Goal: Transaction & Acquisition: Subscribe to service/newsletter

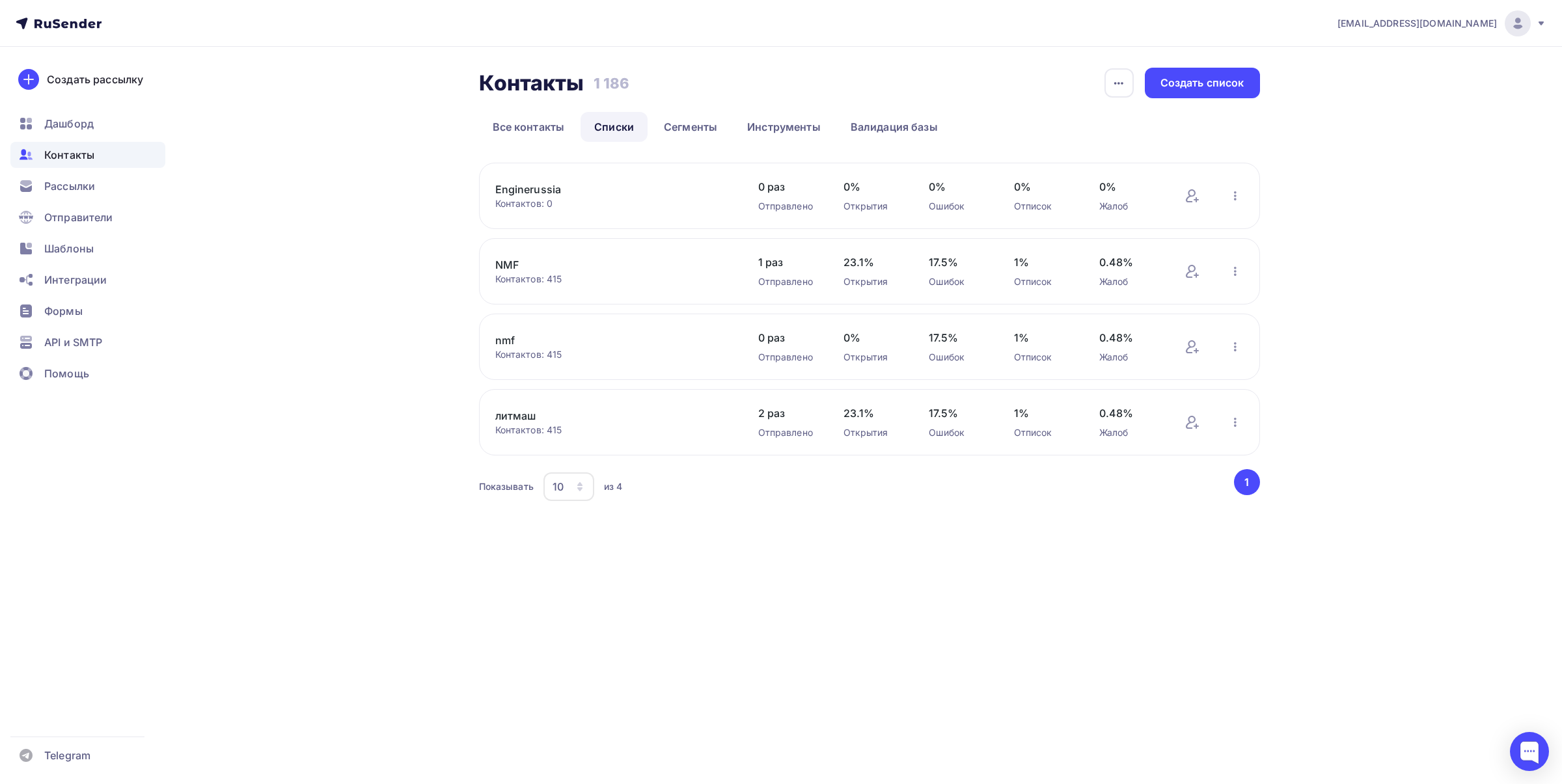
click at [552, 186] on link "Enginerussia" at bounding box center [606, 189] width 221 height 15
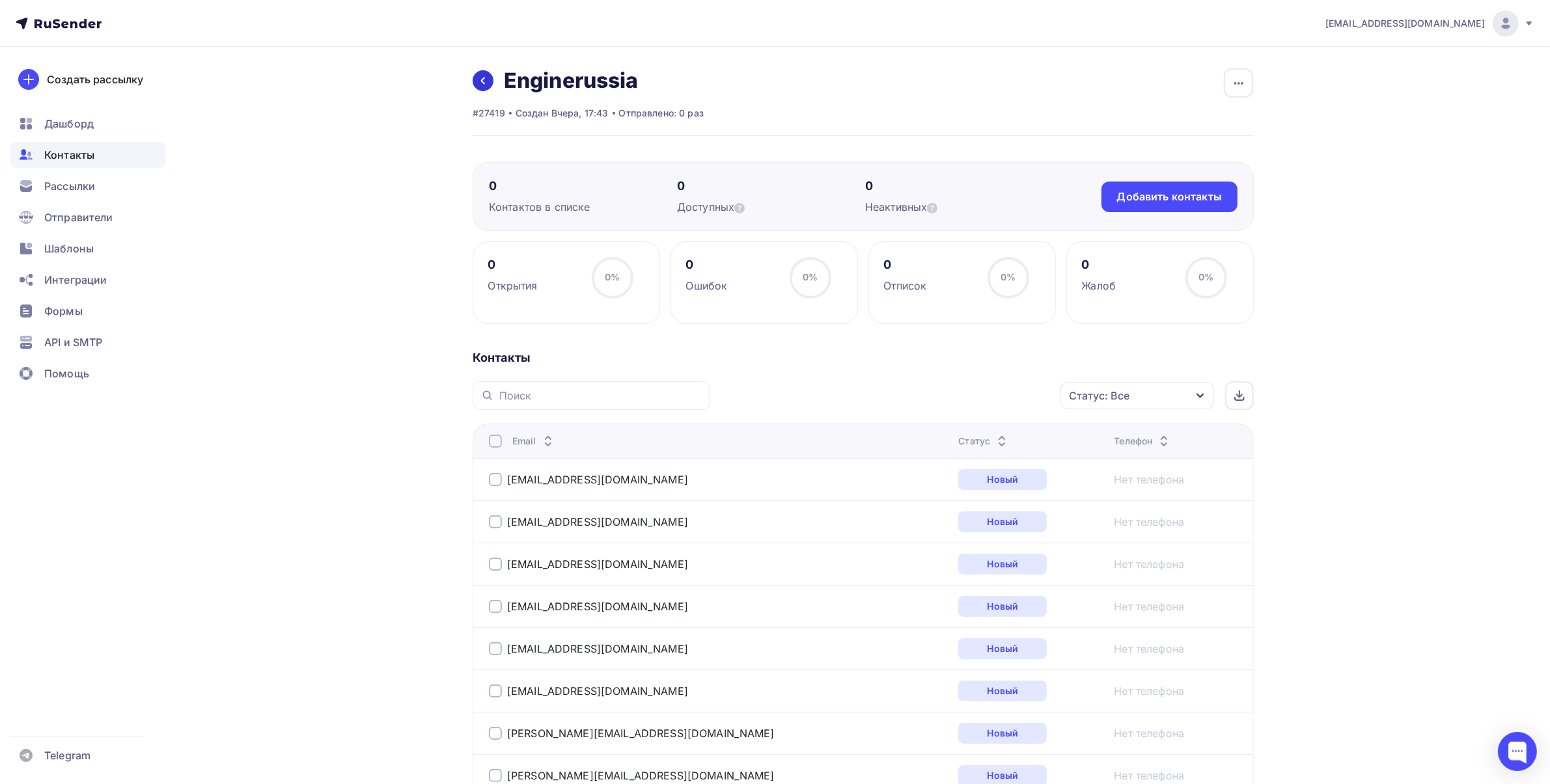
click at [487, 79] on icon at bounding box center [483, 80] width 10 height 10
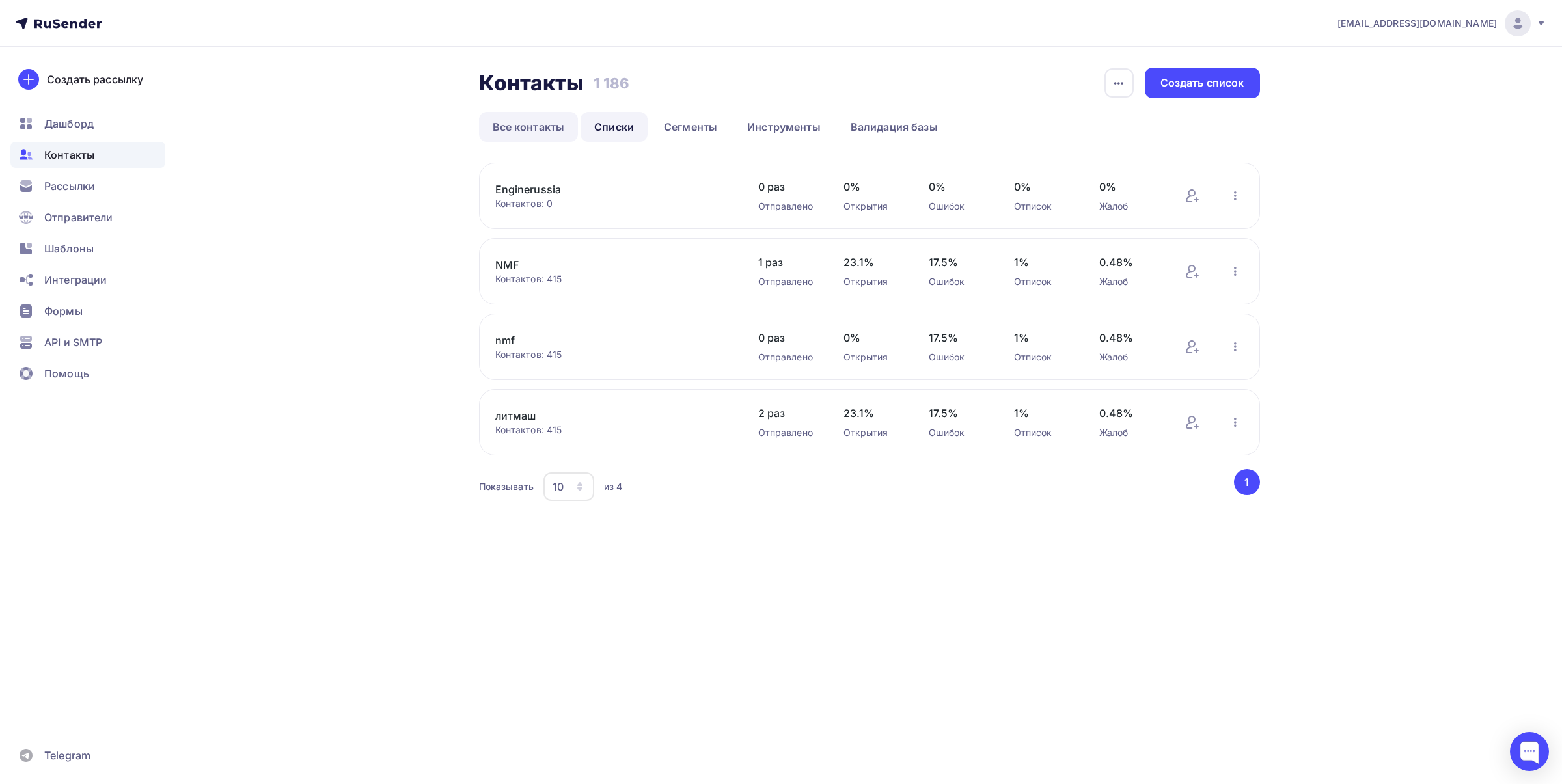
click at [526, 123] on link "Все контакты" at bounding box center [529, 126] width 99 height 30
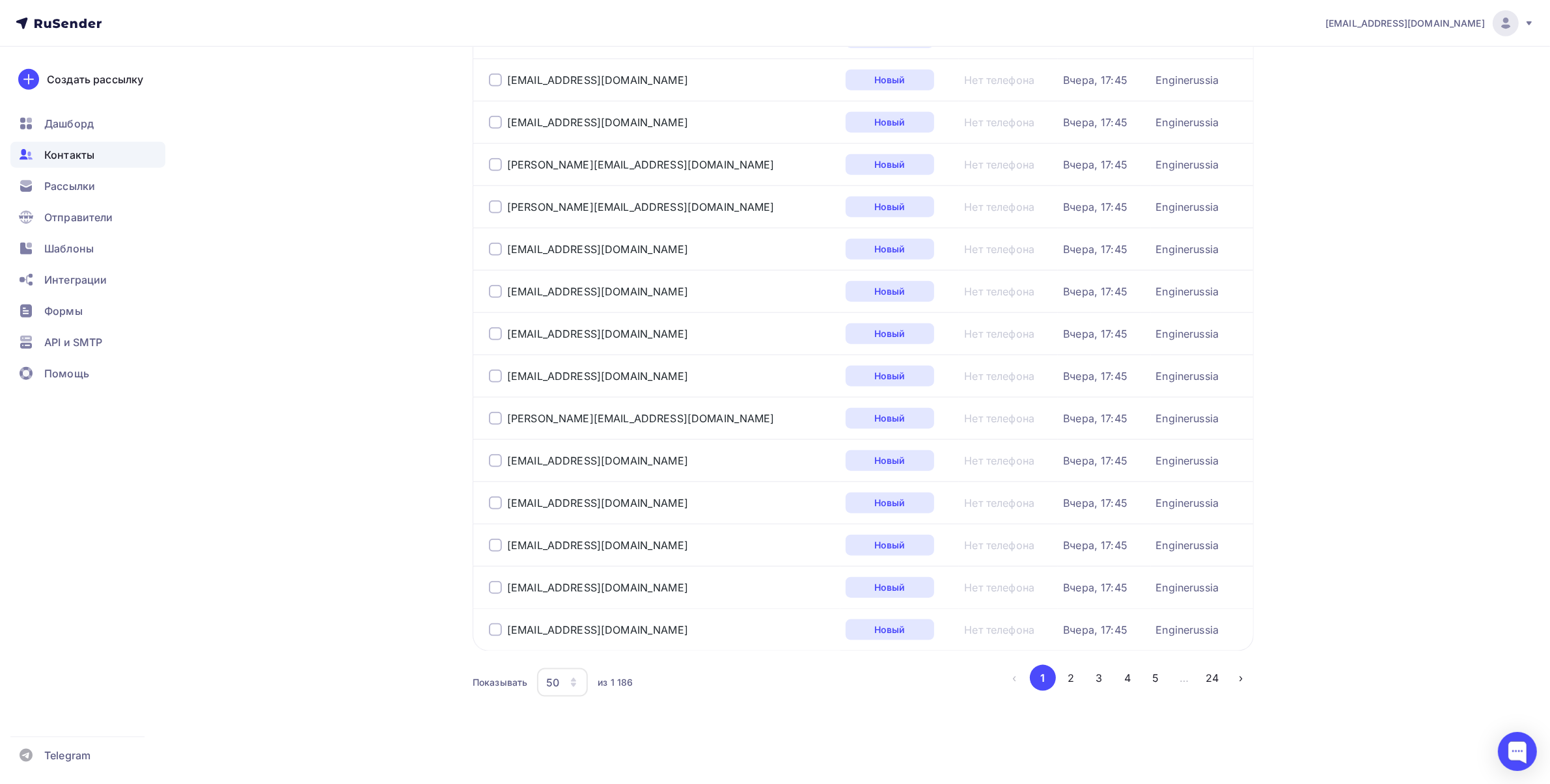
scroll to position [1718, 0]
click at [1061, 672] on button "2" at bounding box center [1071, 678] width 26 height 26
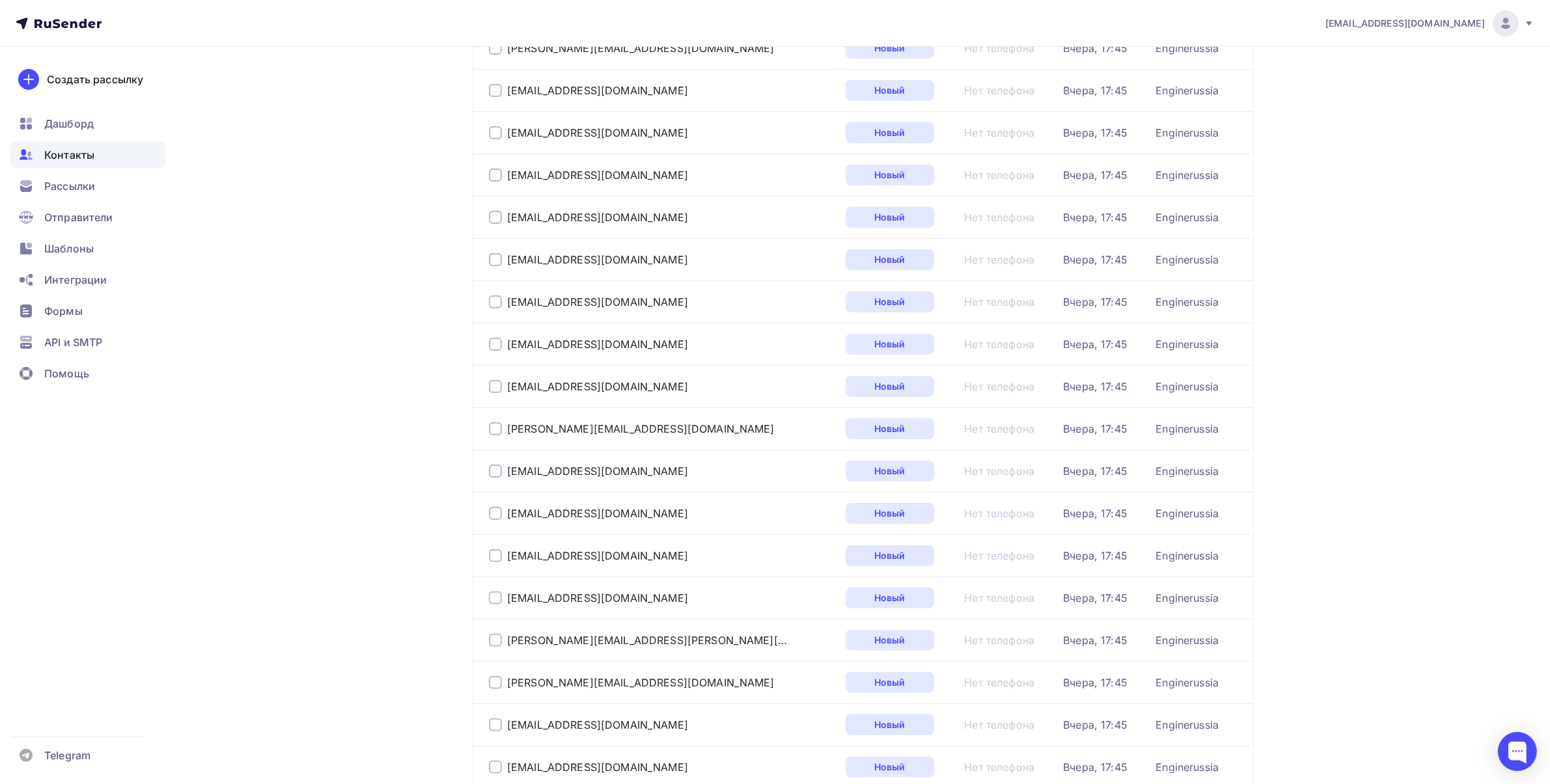
scroll to position [0, 0]
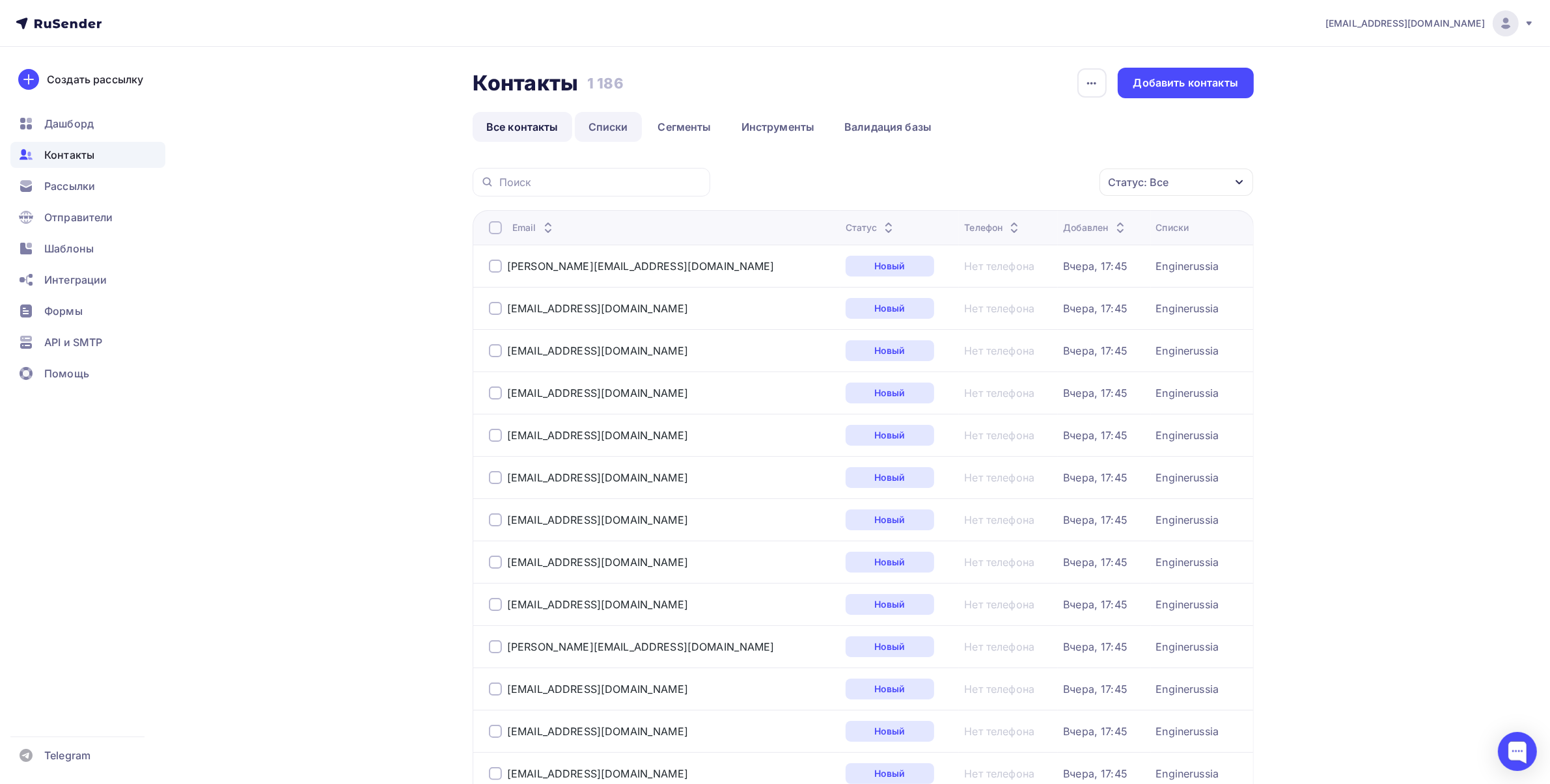
click at [606, 124] on link "Списки" at bounding box center [609, 126] width 67 height 30
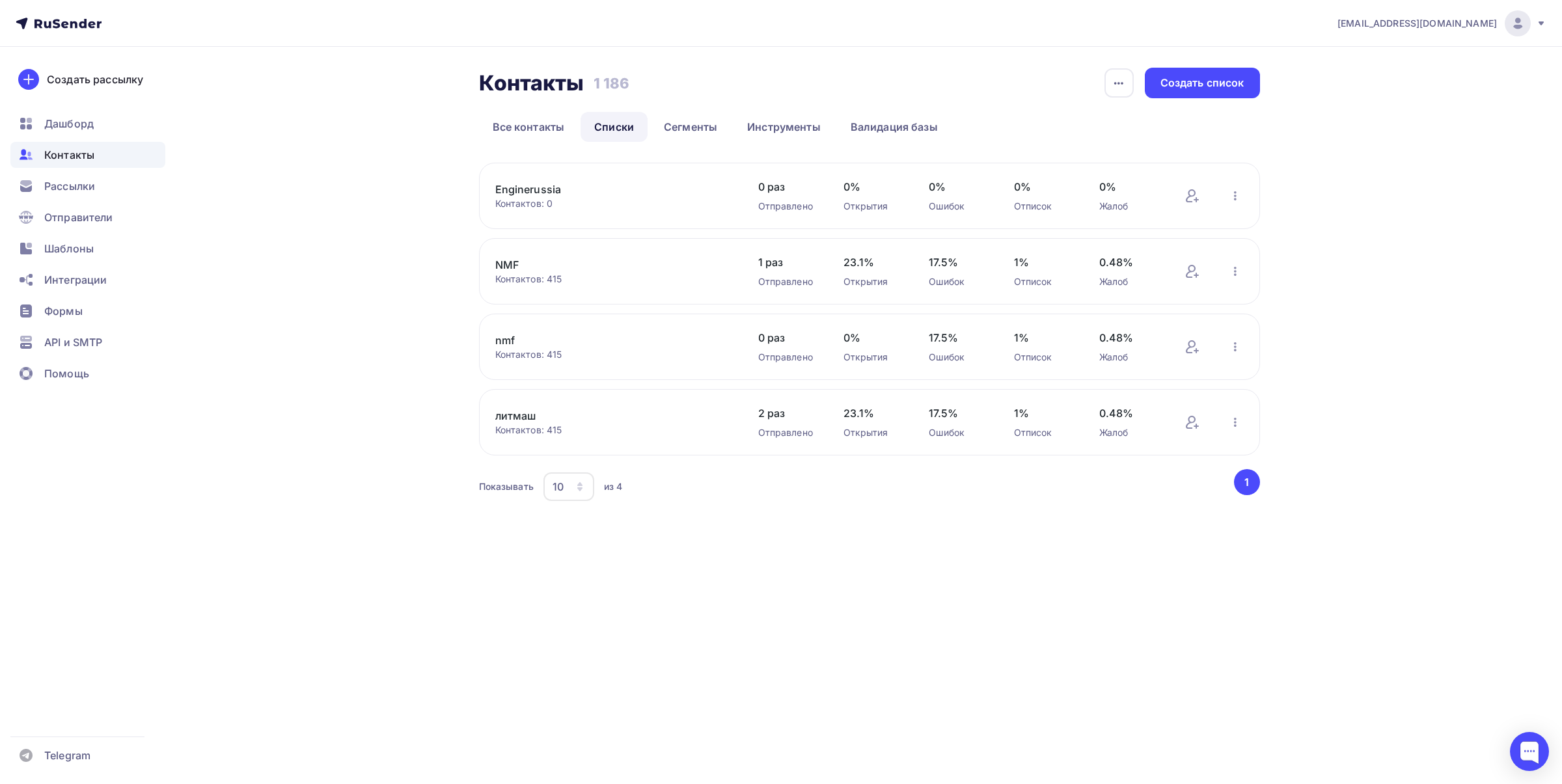
click at [532, 106] on div "Контакты Контакты 1 186 1 186 История импорта Создать список Все контакты Списк…" at bounding box center [870, 105] width 781 height 74
click at [542, 120] on link "Все контакты" at bounding box center [529, 126] width 99 height 30
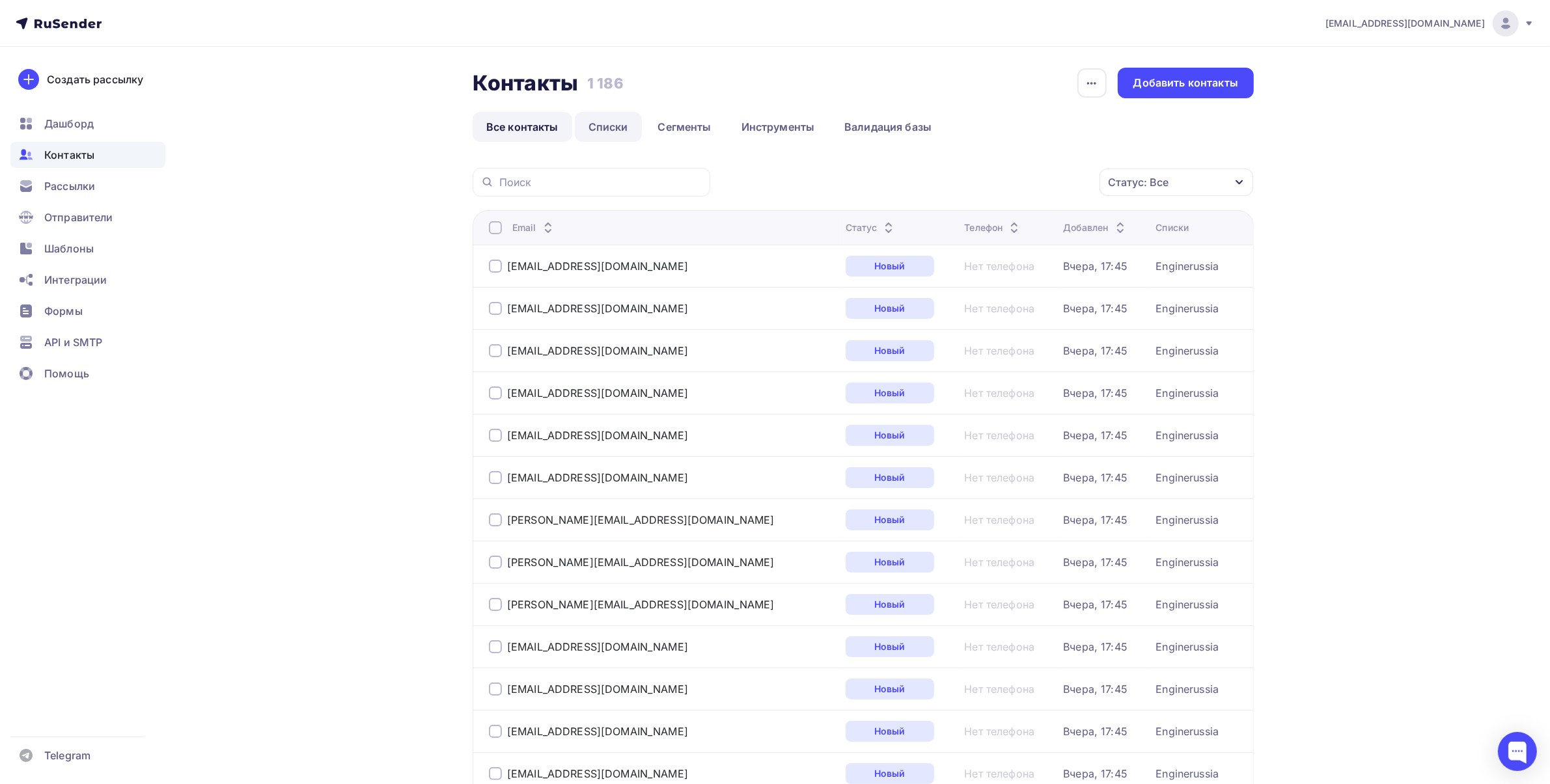
click at [620, 128] on link "Списки" at bounding box center [609, 126] width 67 height 30
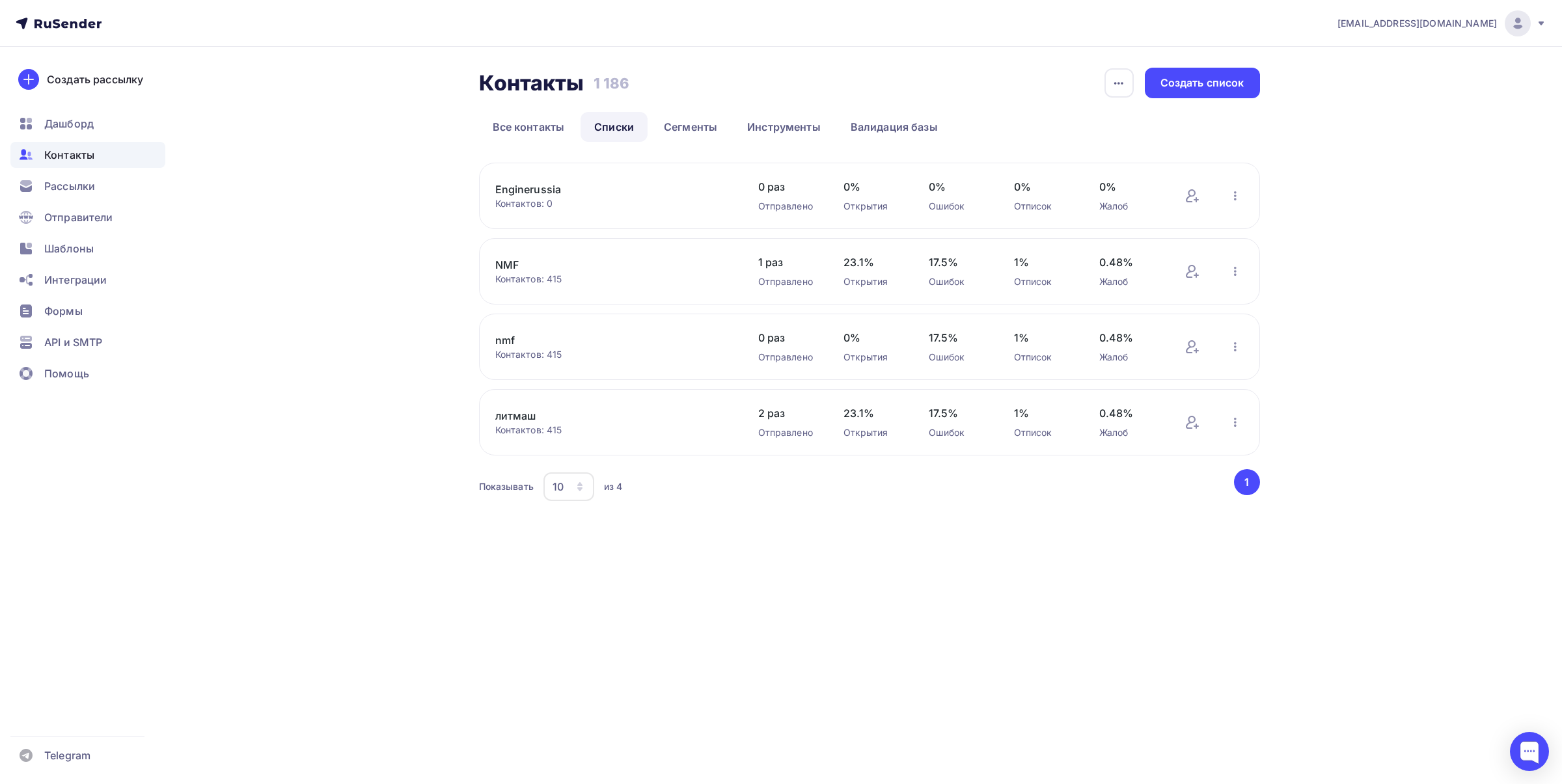
click at [537, 192] on link "Enginerussia" at bounding box center [606, 189] width 221 height 15
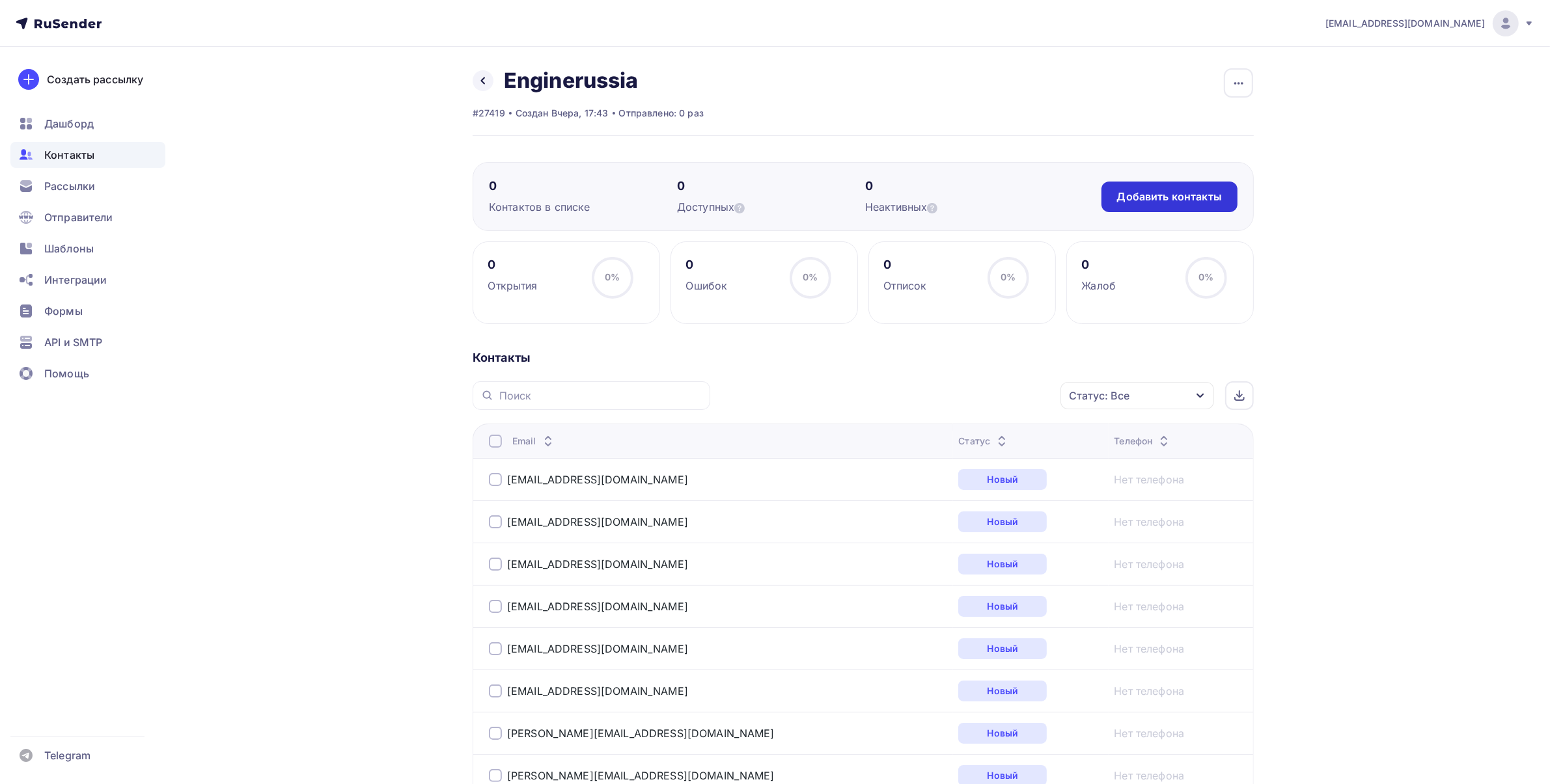
click at [1127, 192] on div "Добавить контакты" at bounding box center [1170, 197] width 105 height 15
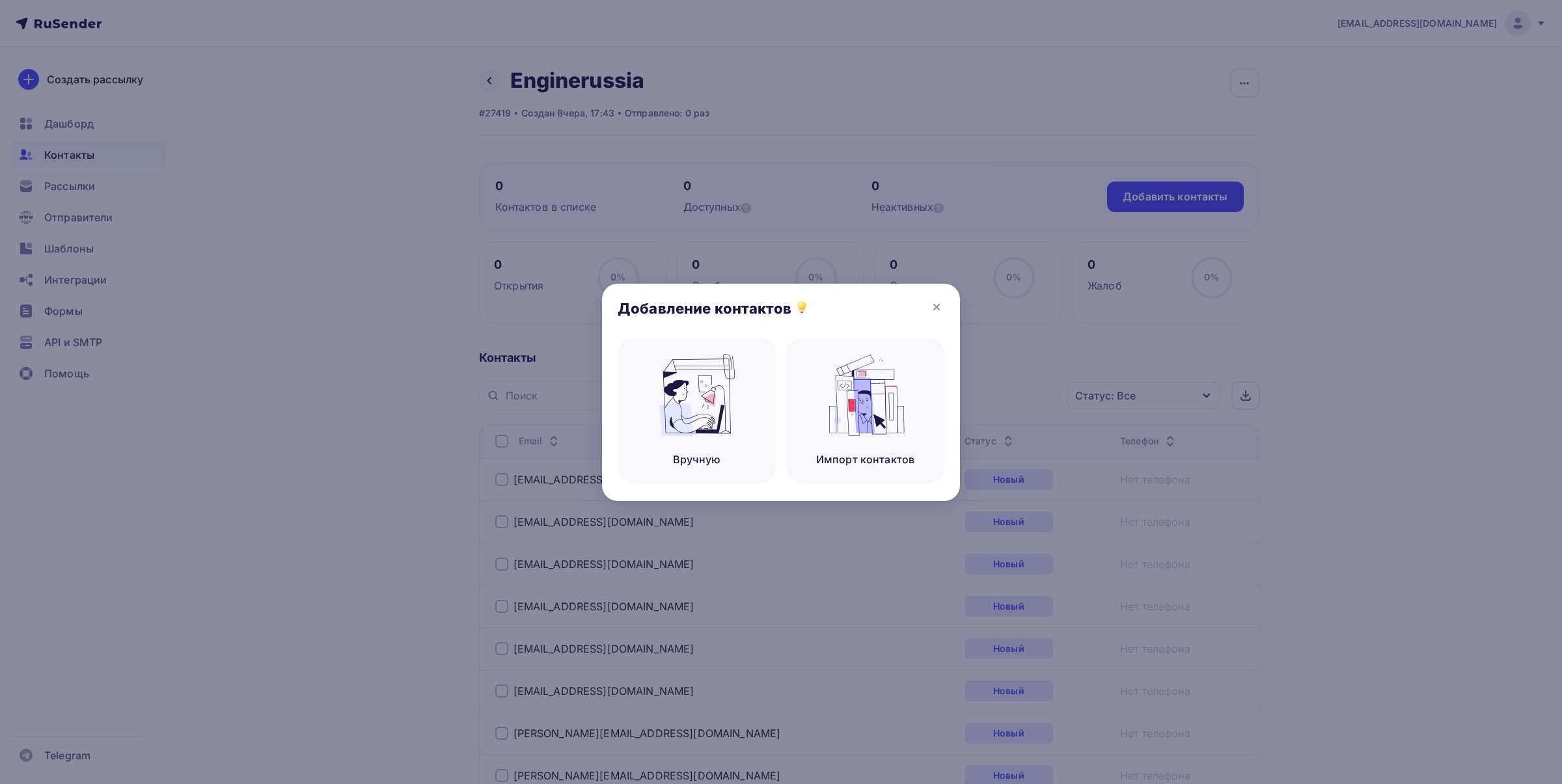
click at [1045, 384] on div at bounding box center [781, 392] width 1562 height 784
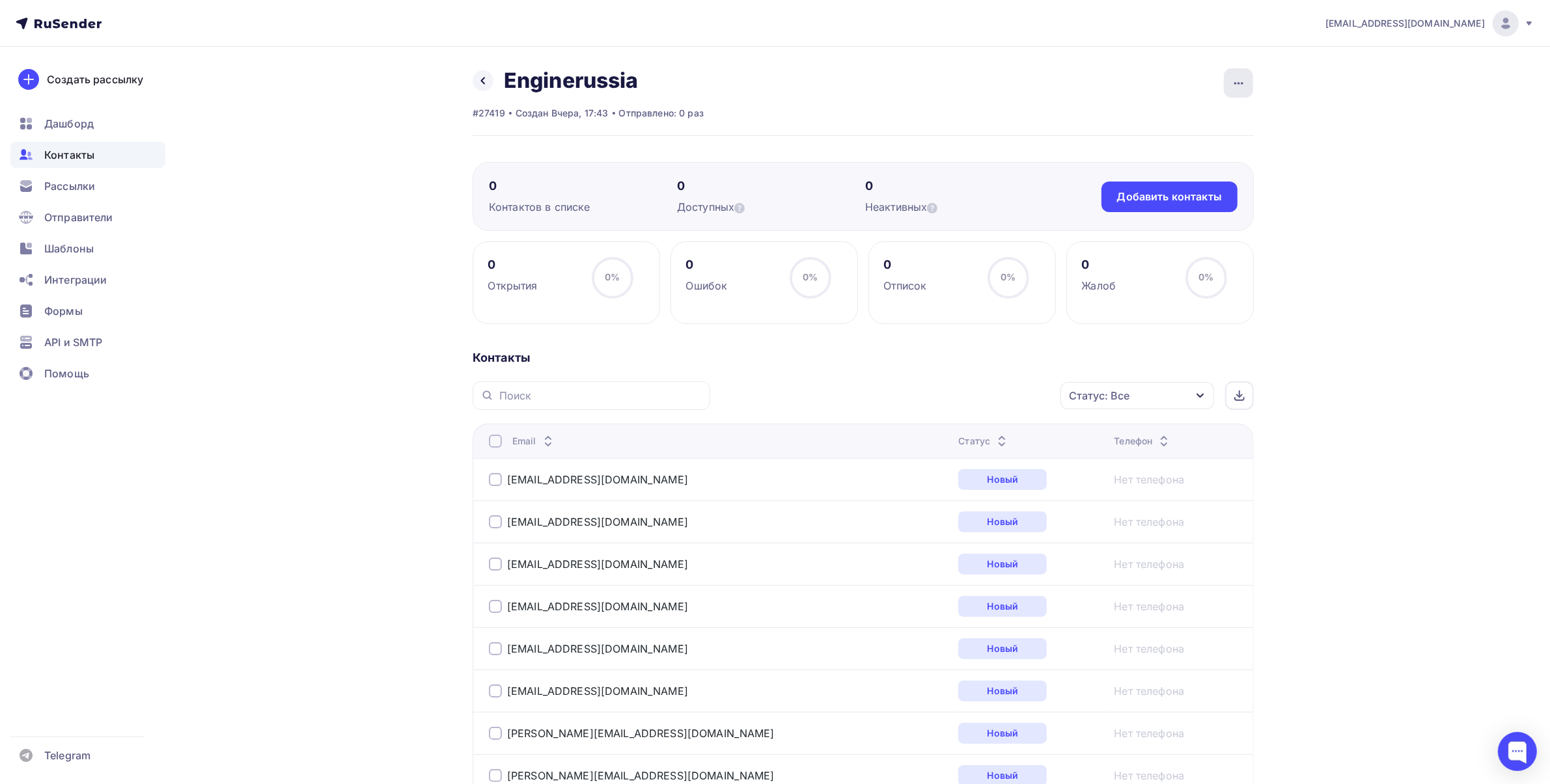
click at [1229, 80] on div "button" at bounding box center [1238, 83] width 29 height 29
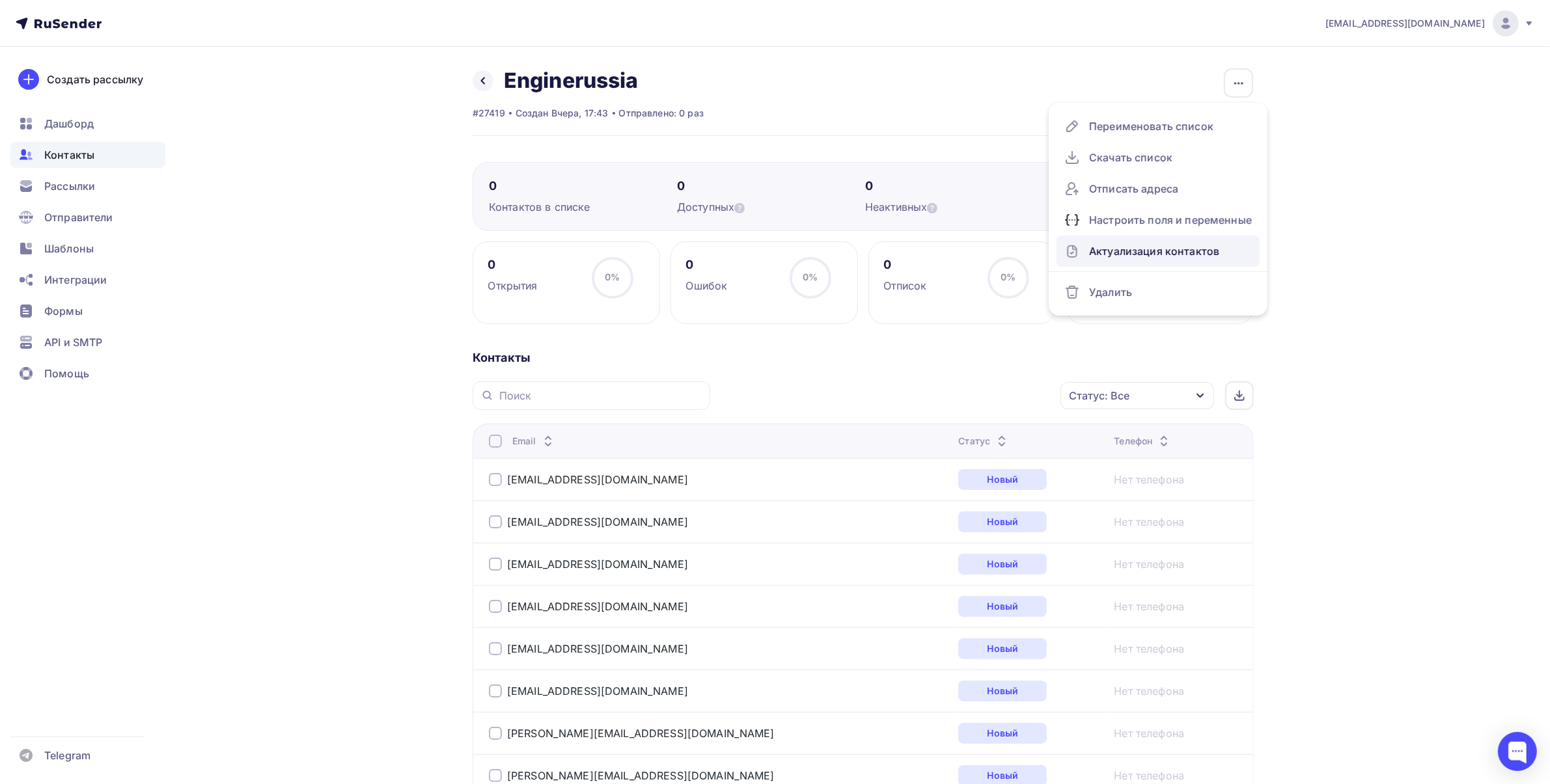
click at [1098, 241] on div "Актуализация контактов" at bounding box center [1157, 251] width 188 height 21
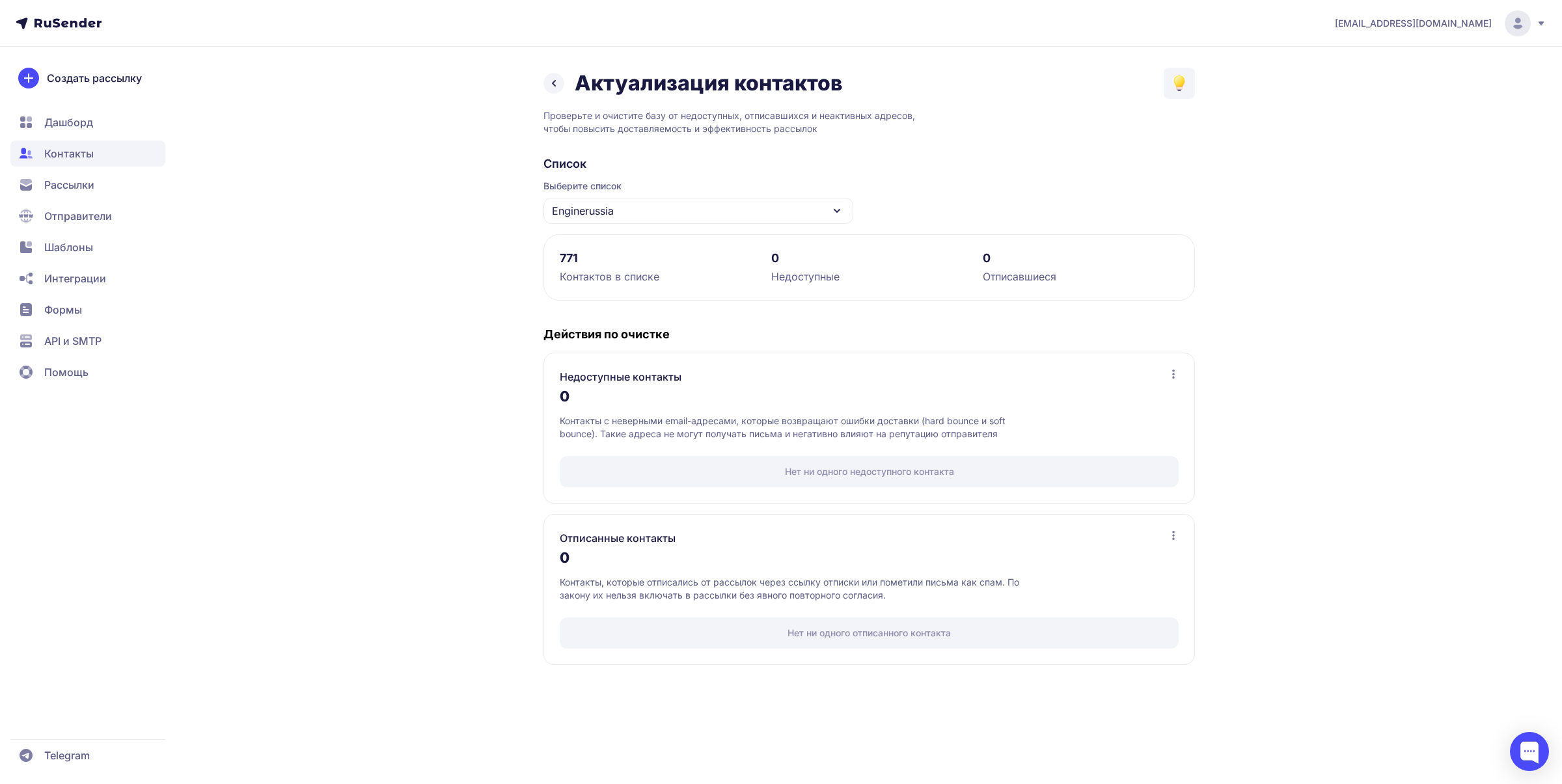
click at [648, 208] on div "Enginerussia" at bounding box center [698, 211] width 310 height 26
click at [554, 88] on icon at bounding box center [553, 82] width 15 height 15
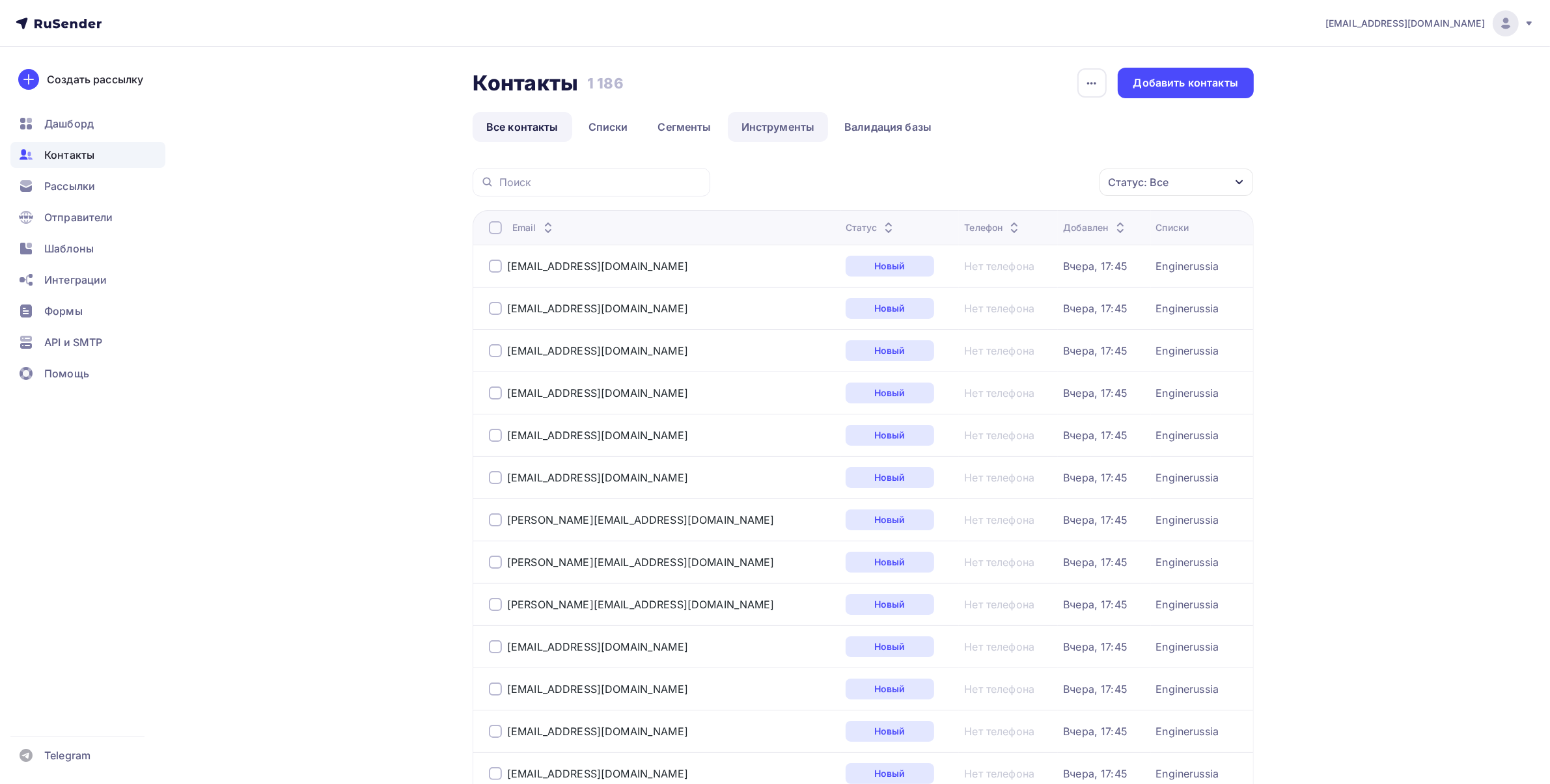
click at [773, 125] on link "Инструменты" at bounding box center [778, 126] width 101 height 30
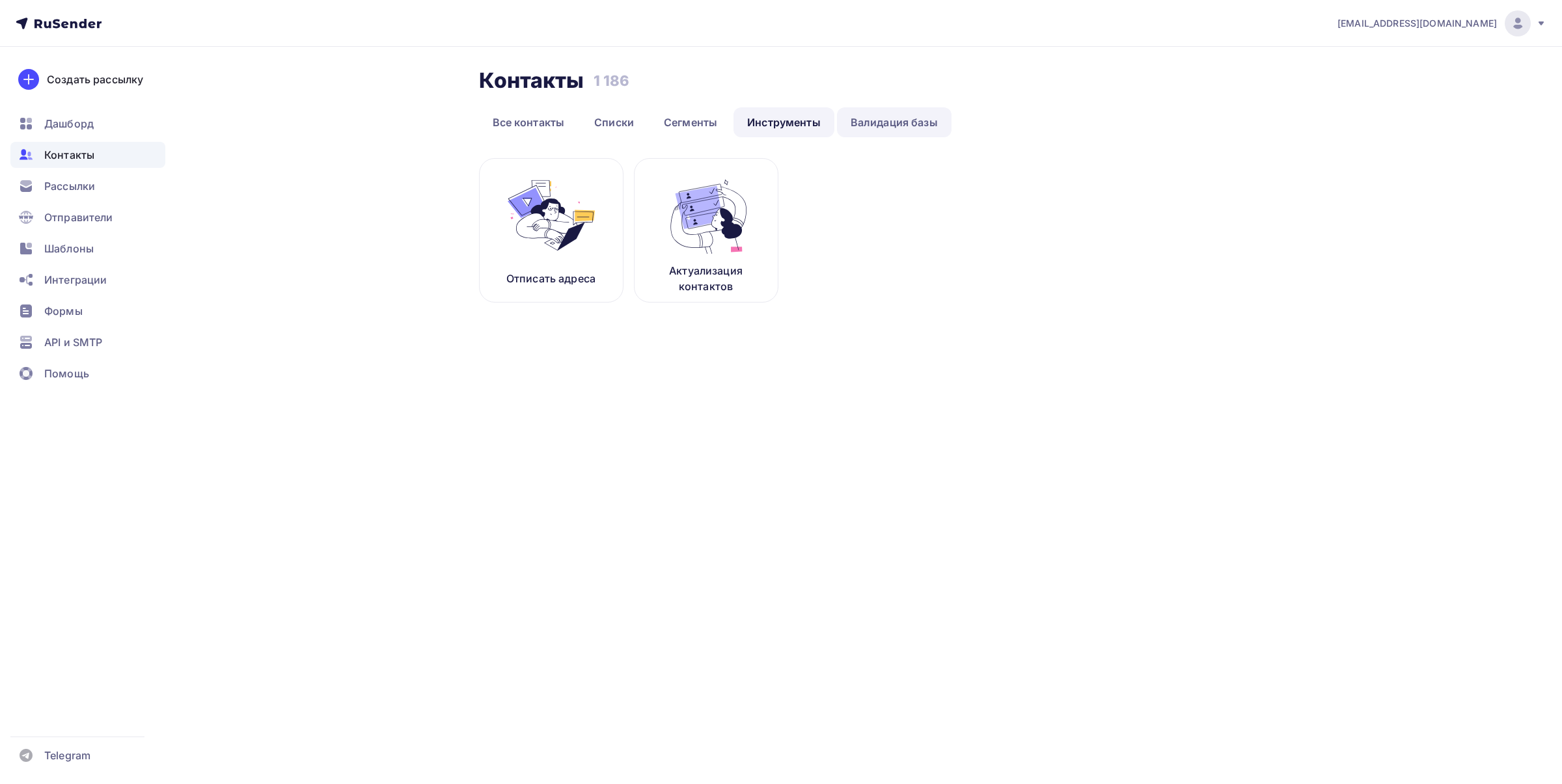
click at [892, 109] on link "Валидация базы" at bounding box center [894, 122] width 115 height 30
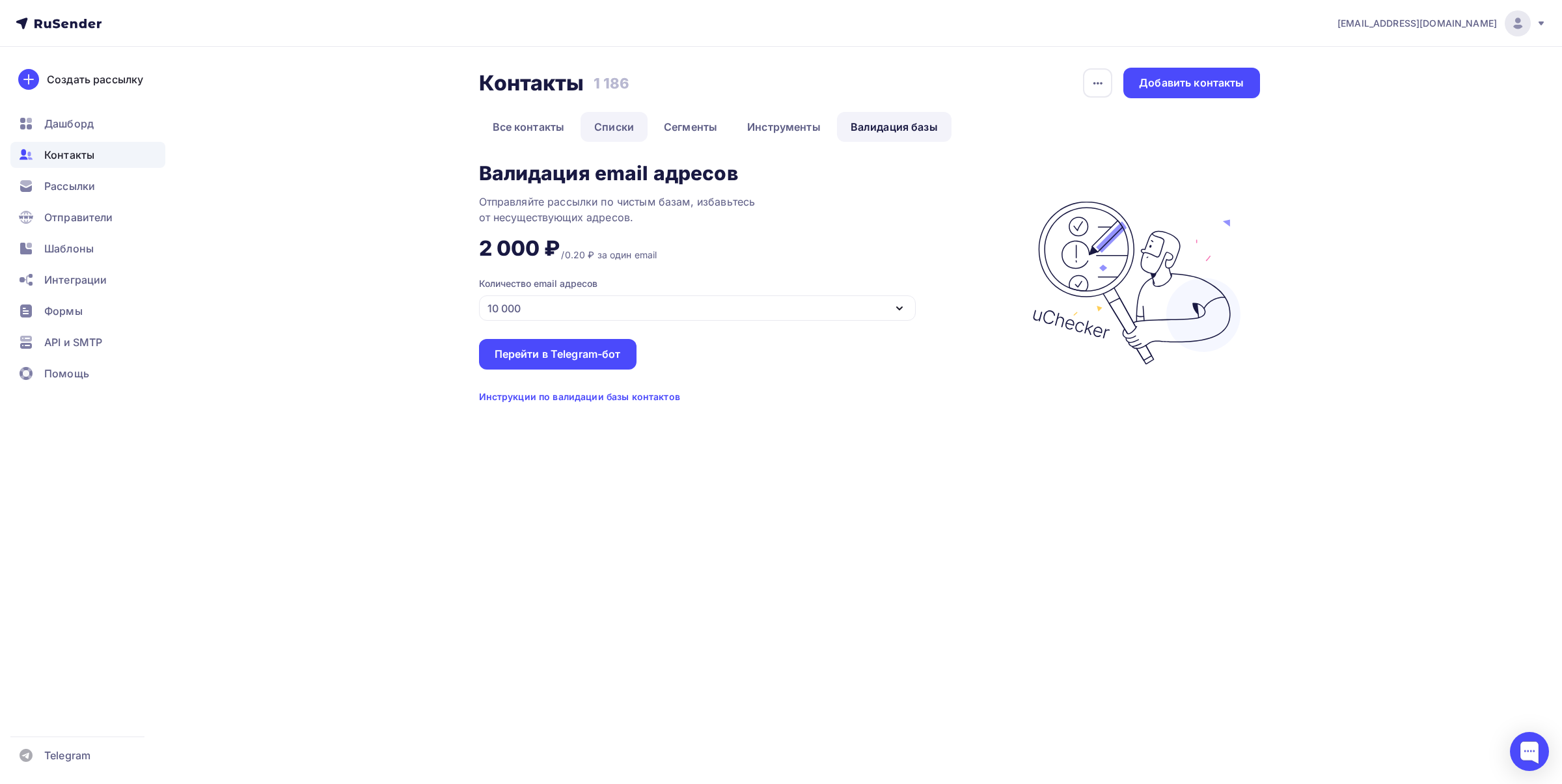
click at [617, 129] on link "Списки" at bounding box center [614, 126] width 67 height 30
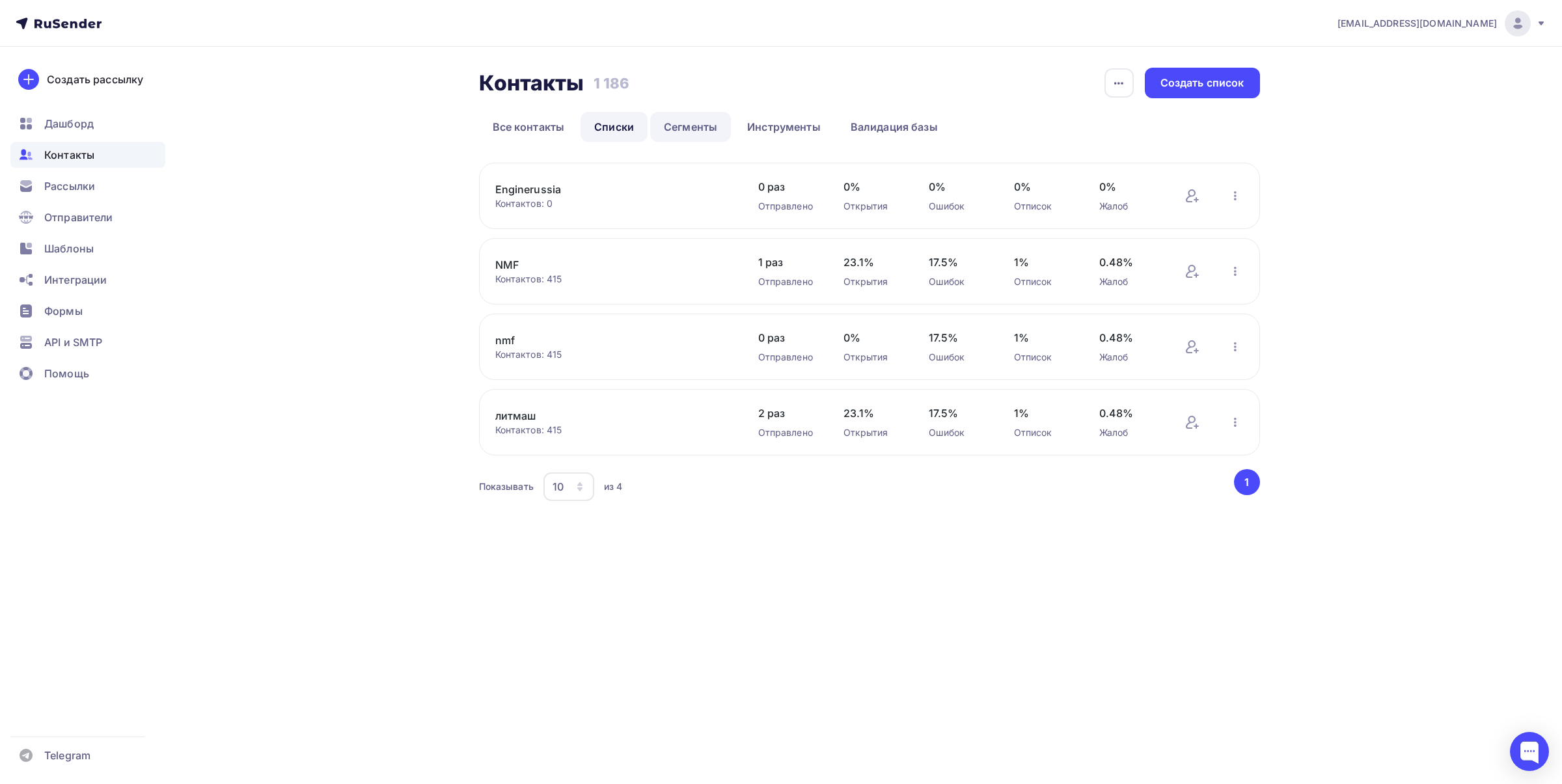
click at [693, 128] on link "Сегменты" at bounding box center [690, 126] width 81 height 30
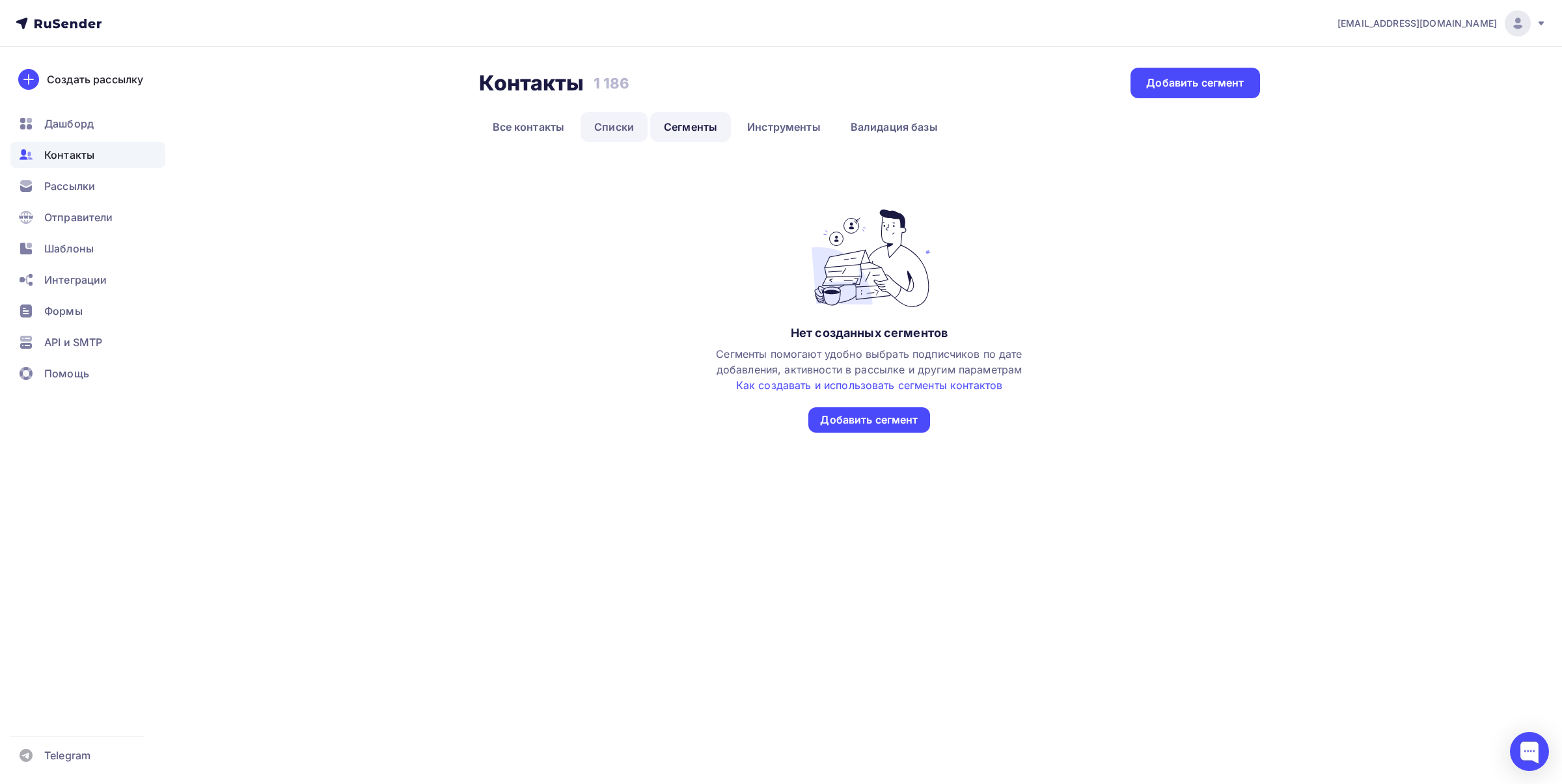
click at [603, 122] on link "Списки" at bounding box center [614, 126] width 67 height 30
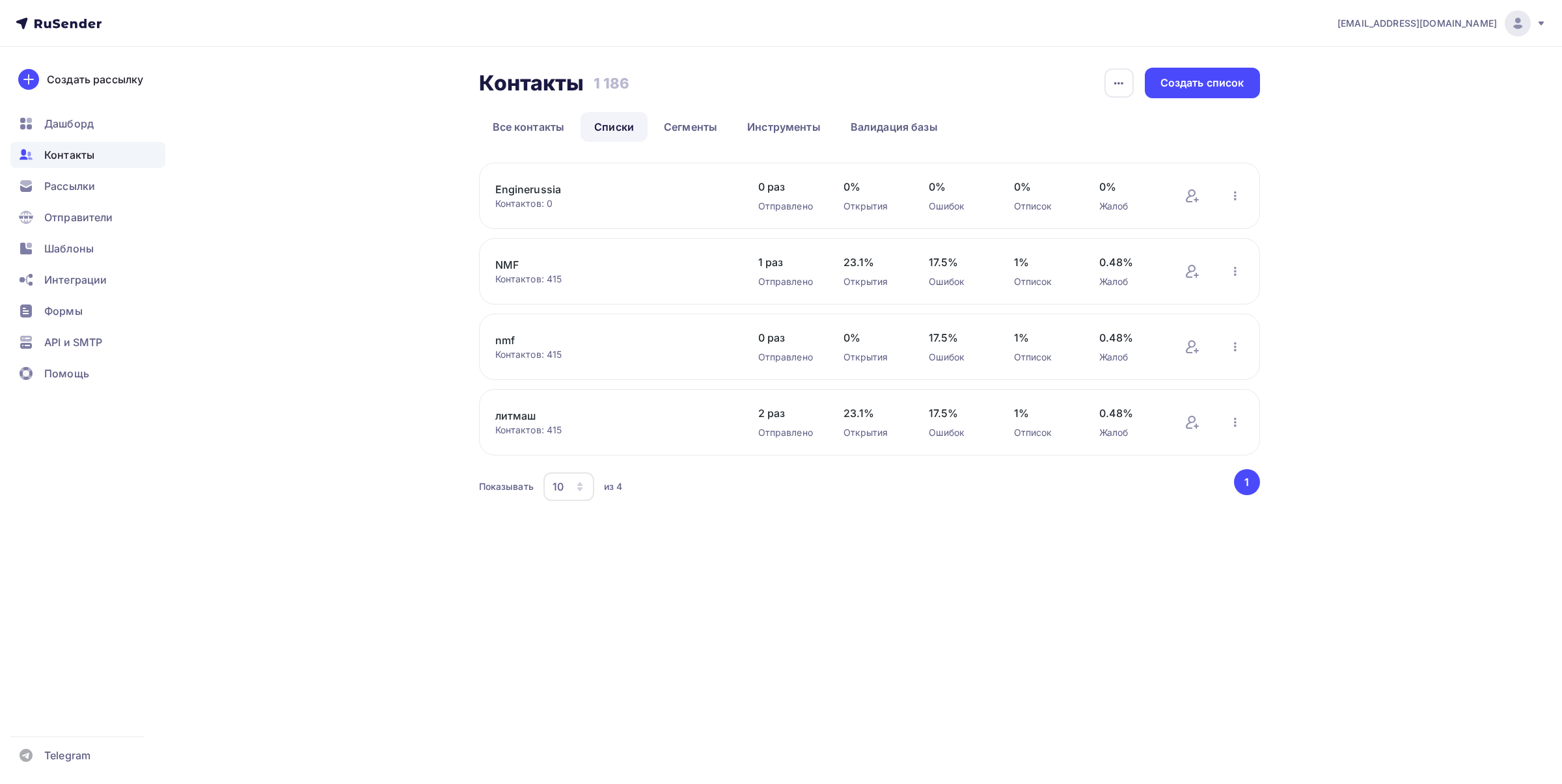
click at [1514, 28] on img at bounding box center [1517, 23] width 15 height 15
click at [1358, 67] on link "Аккаунт" at bounding box center [1429, 58] width 219 height 26
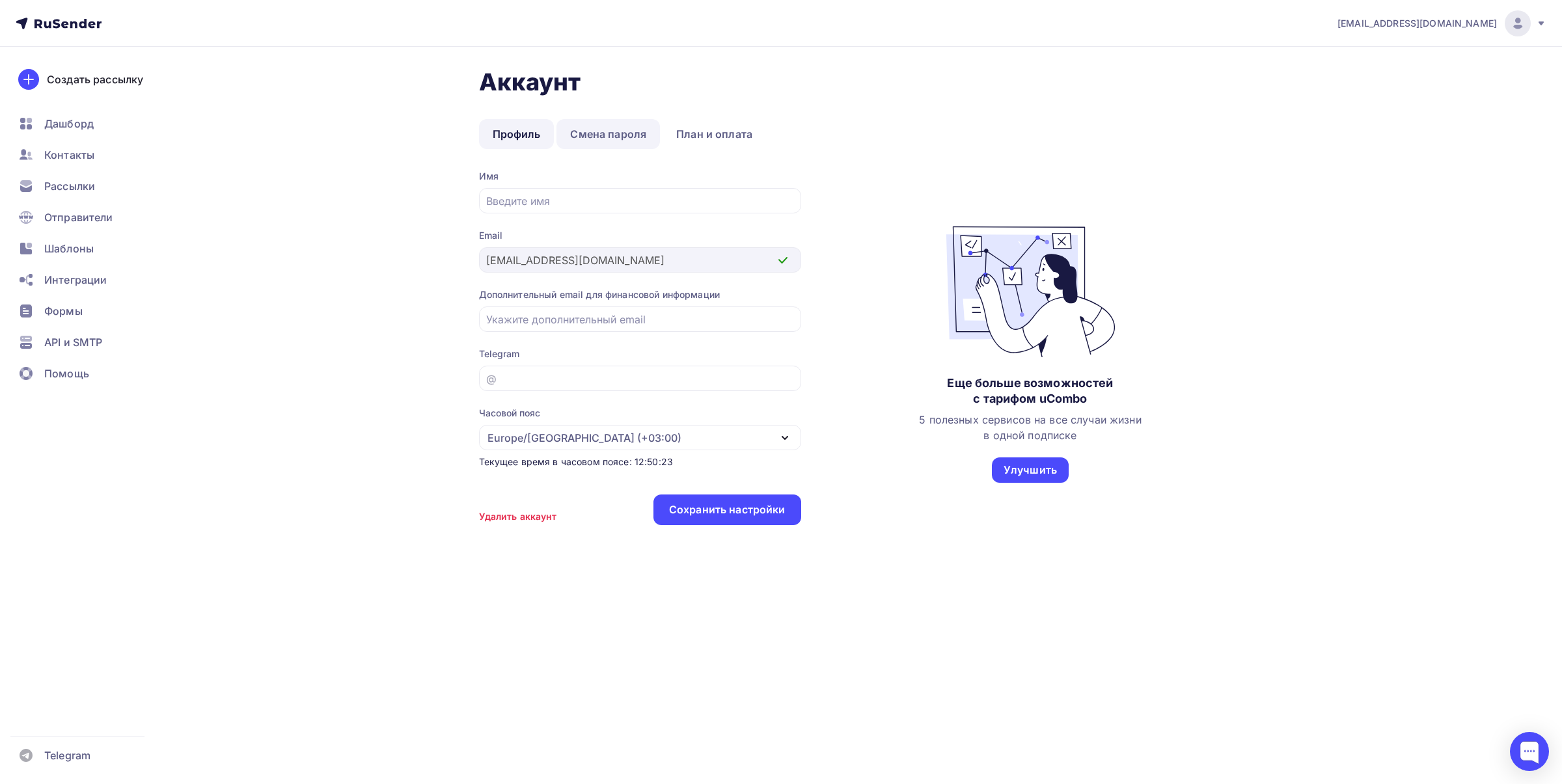
click at [626, 133] on link "Смена пароля" at bounding box center [608, 133] width 104 height 30
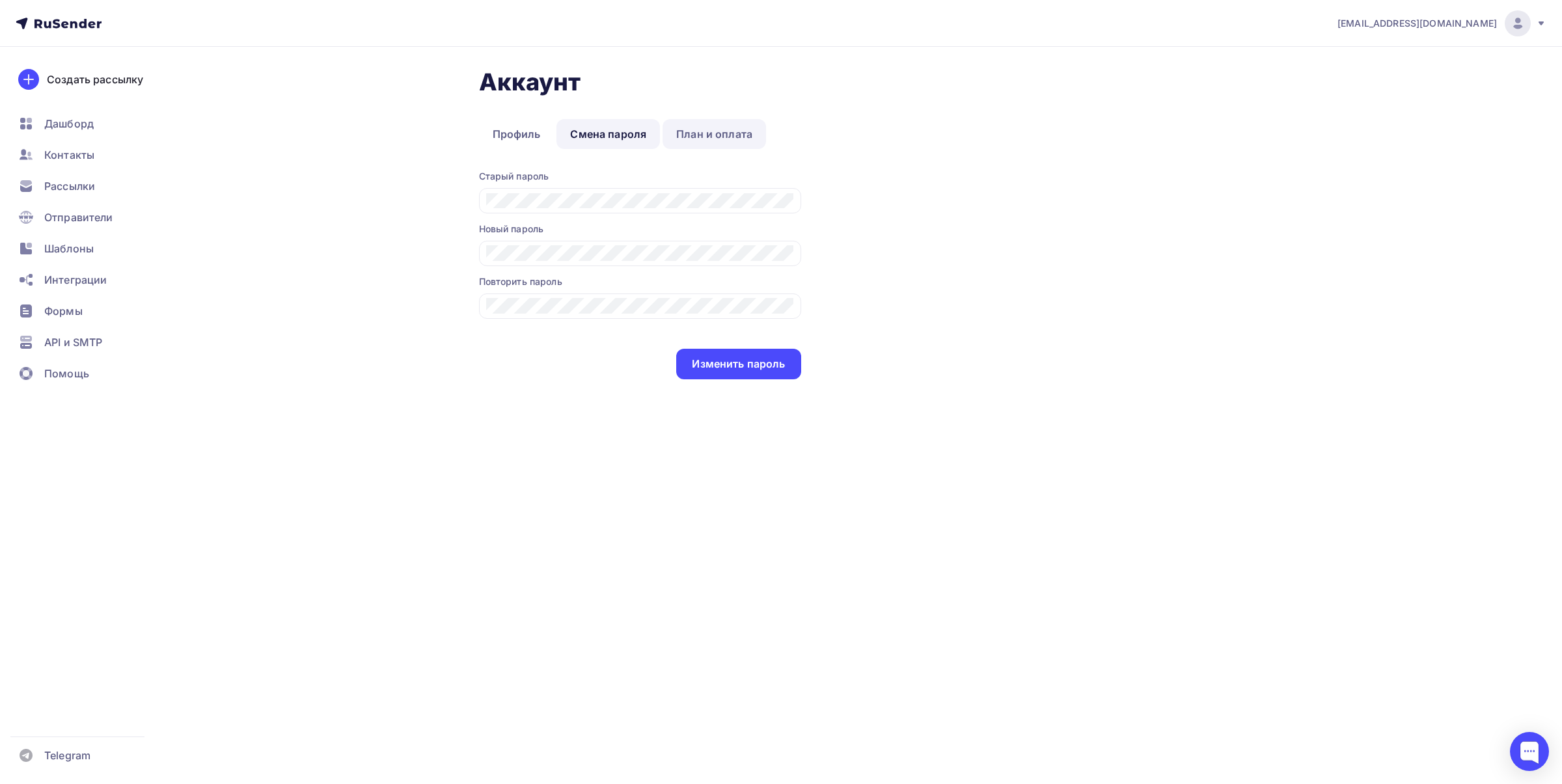
click at [702, 131] on link "План и оплата" at bounding box center [714, 133] width 104 height 30
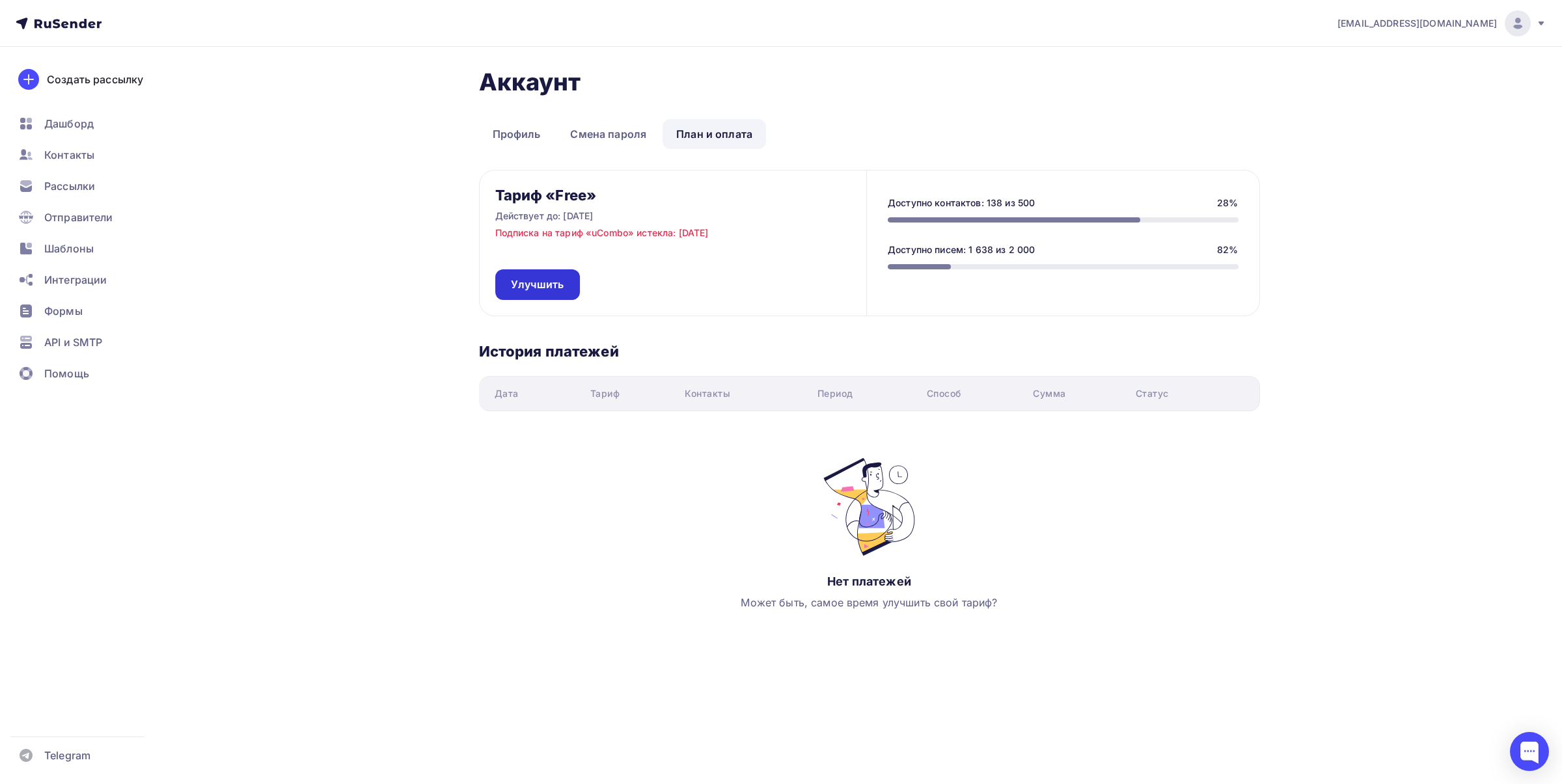
click at [538, 283] on span "Улучшить" at bounding box center [537, 284] width 53 height 15
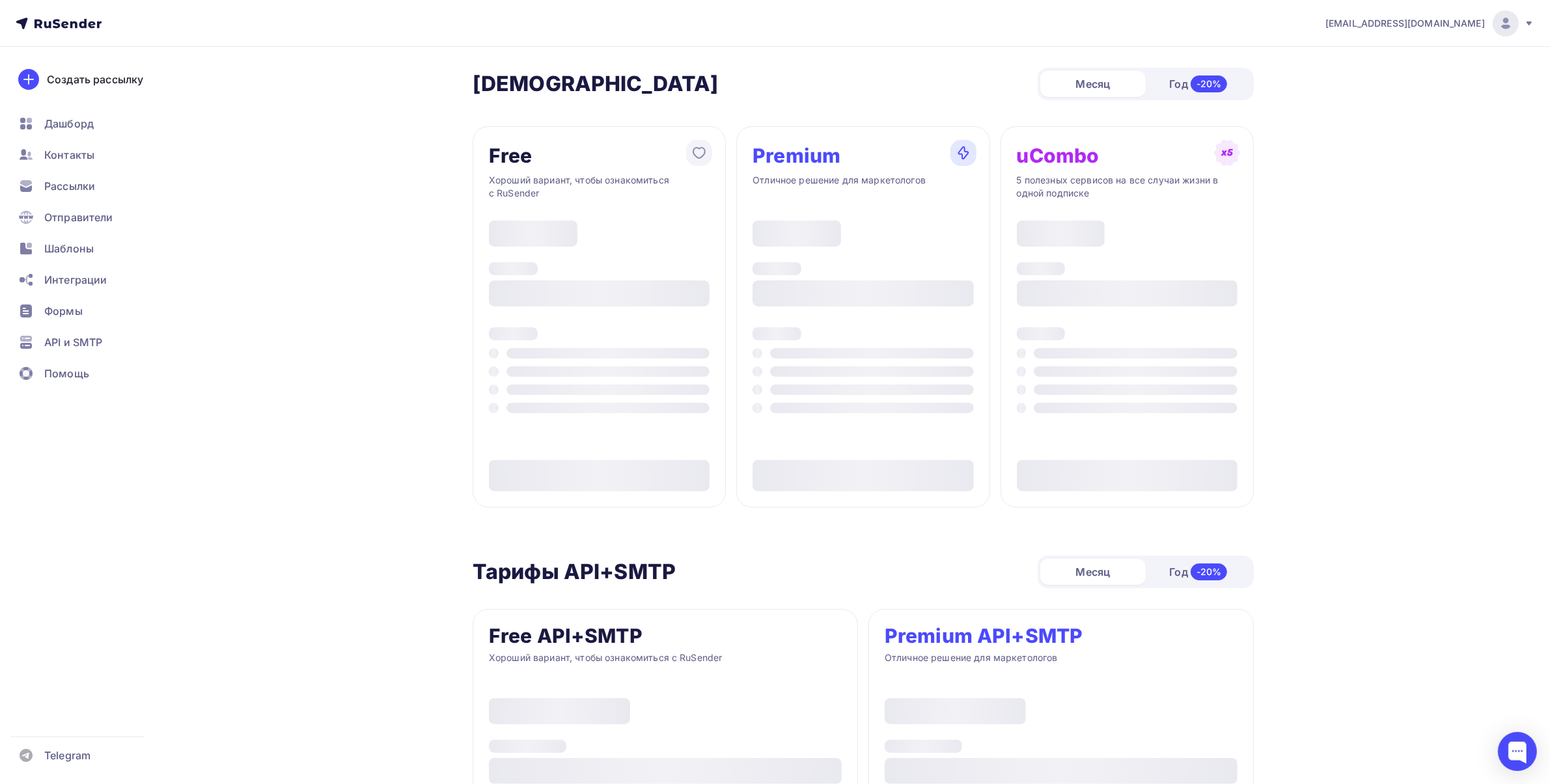
type input "500"
type input "100"
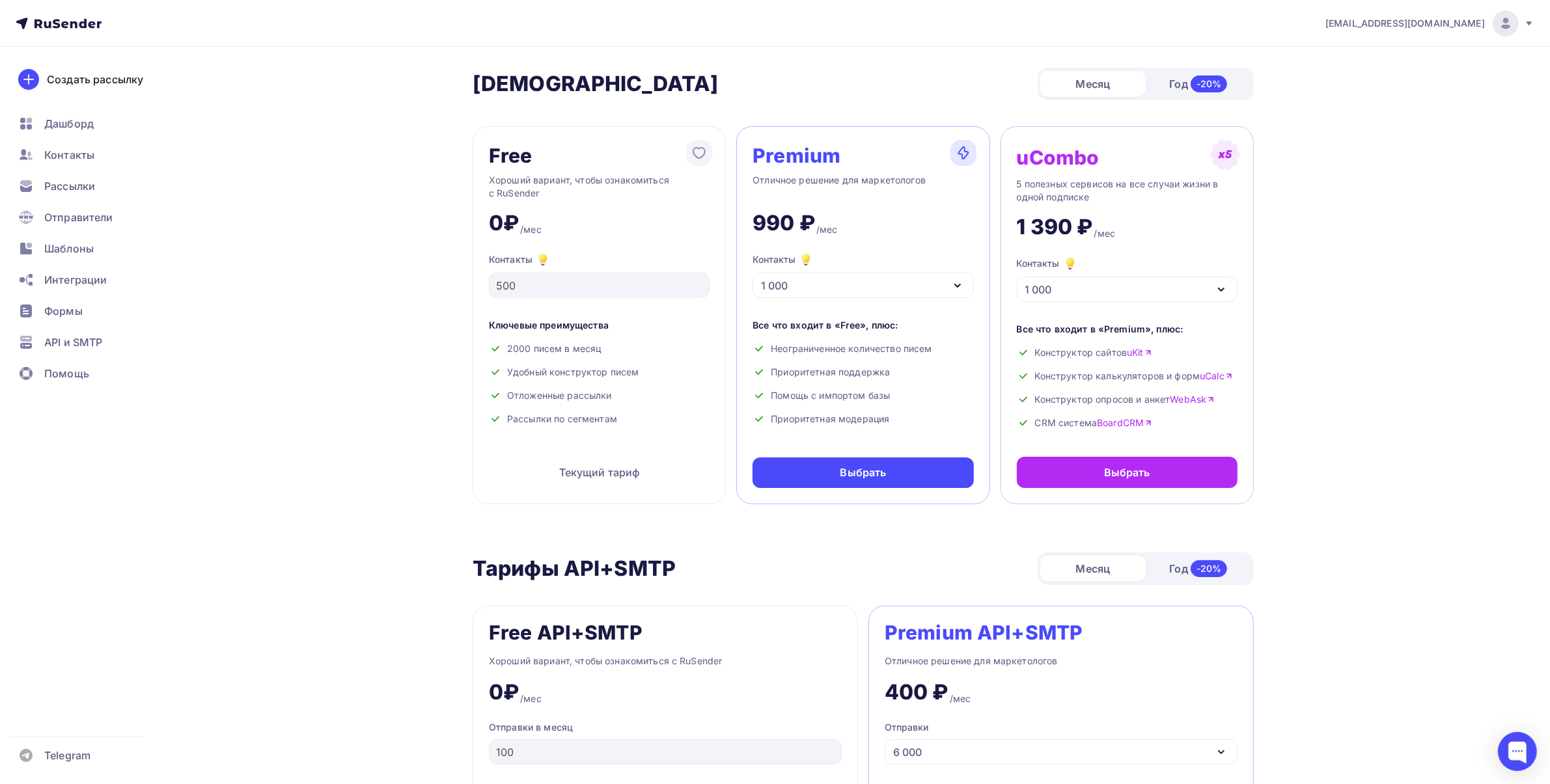
click at [806, 277] on div "1 000" at bounding box center [863, 285] width 220 height 26
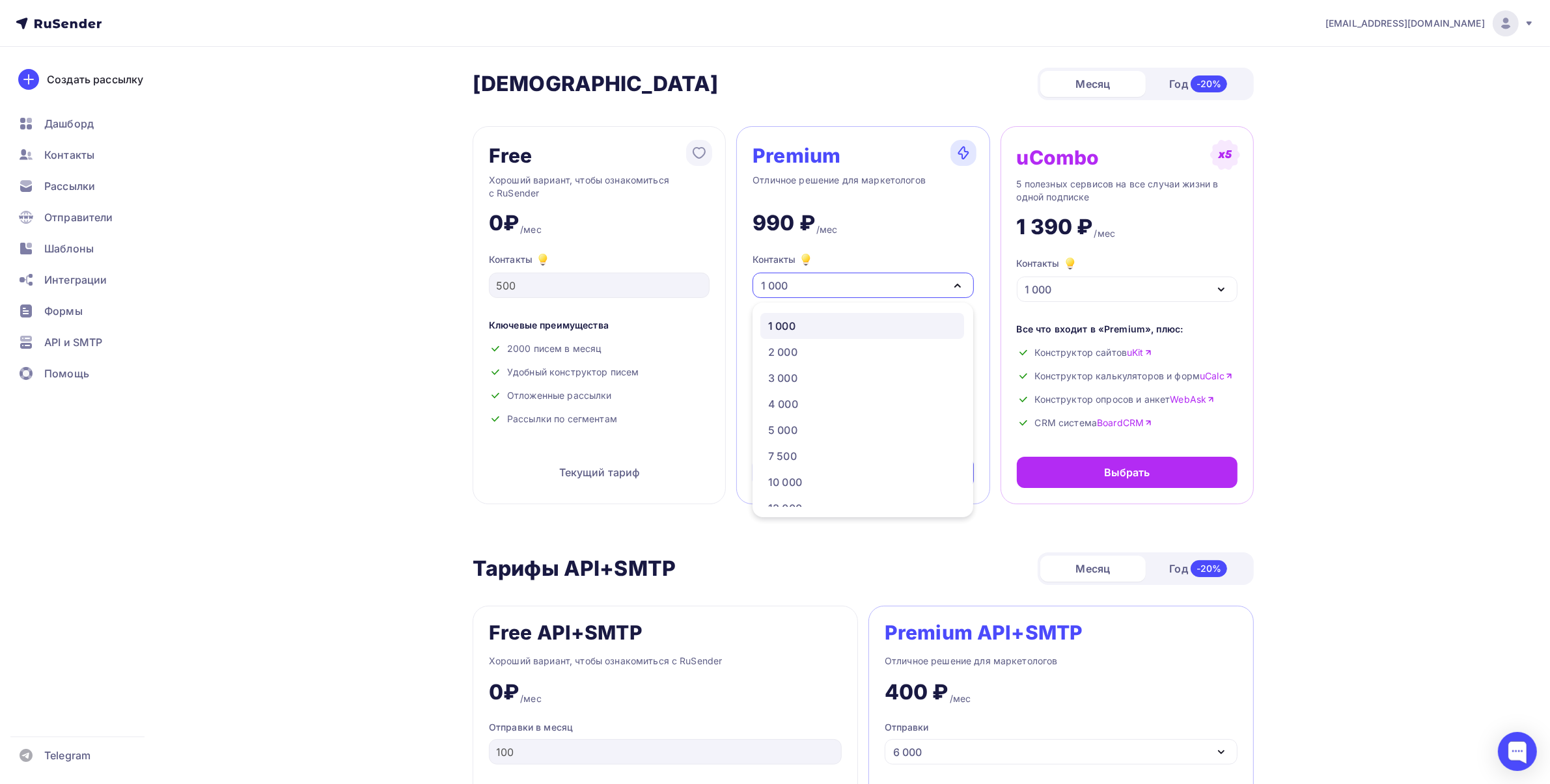
click at [806, 277] on div "1 000" at bounding box center [863, 285] width 220 height 26
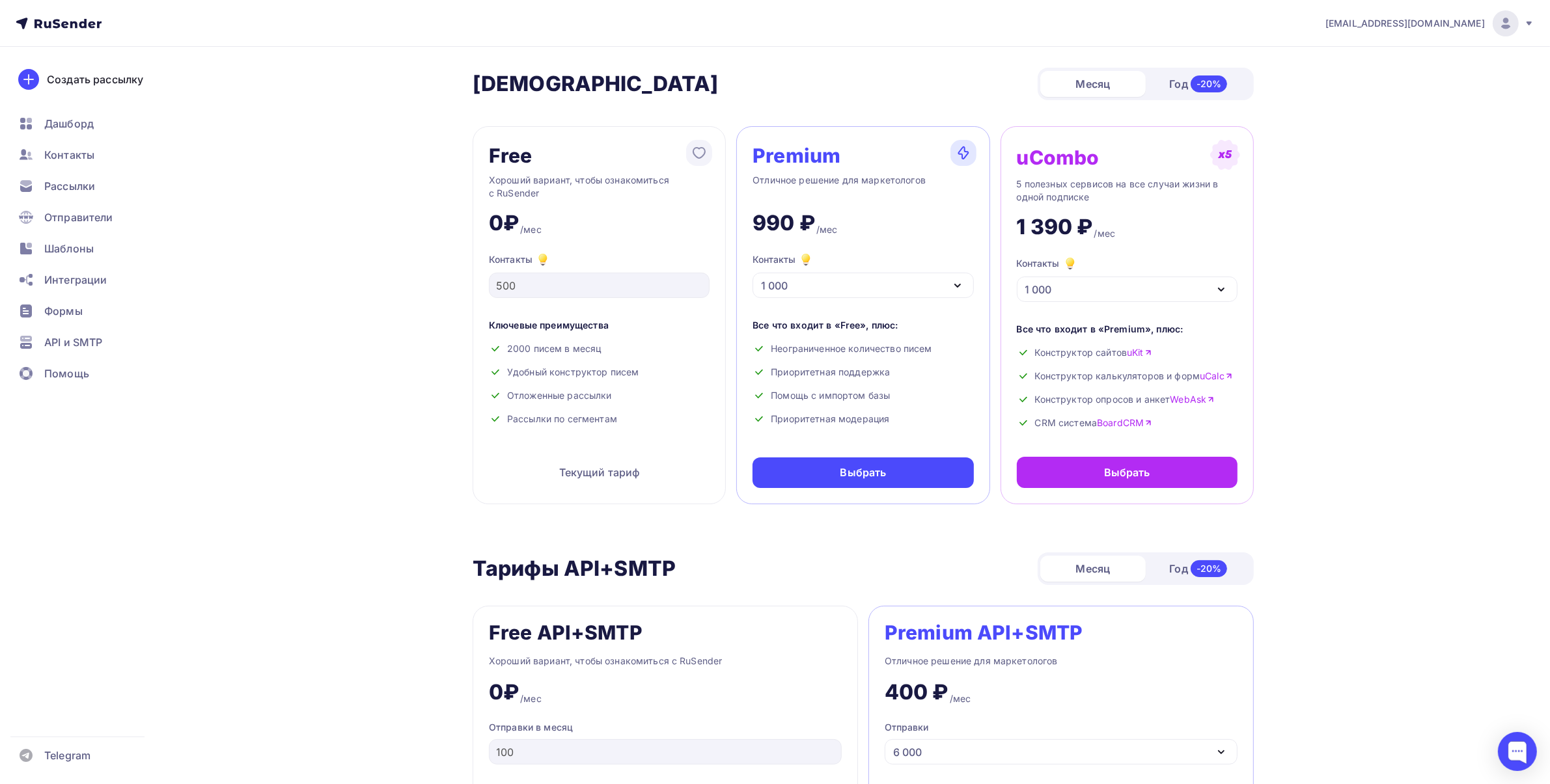
click at [805, 276] on div "1 000" at bounding box center [863, 285] width 220 height 26
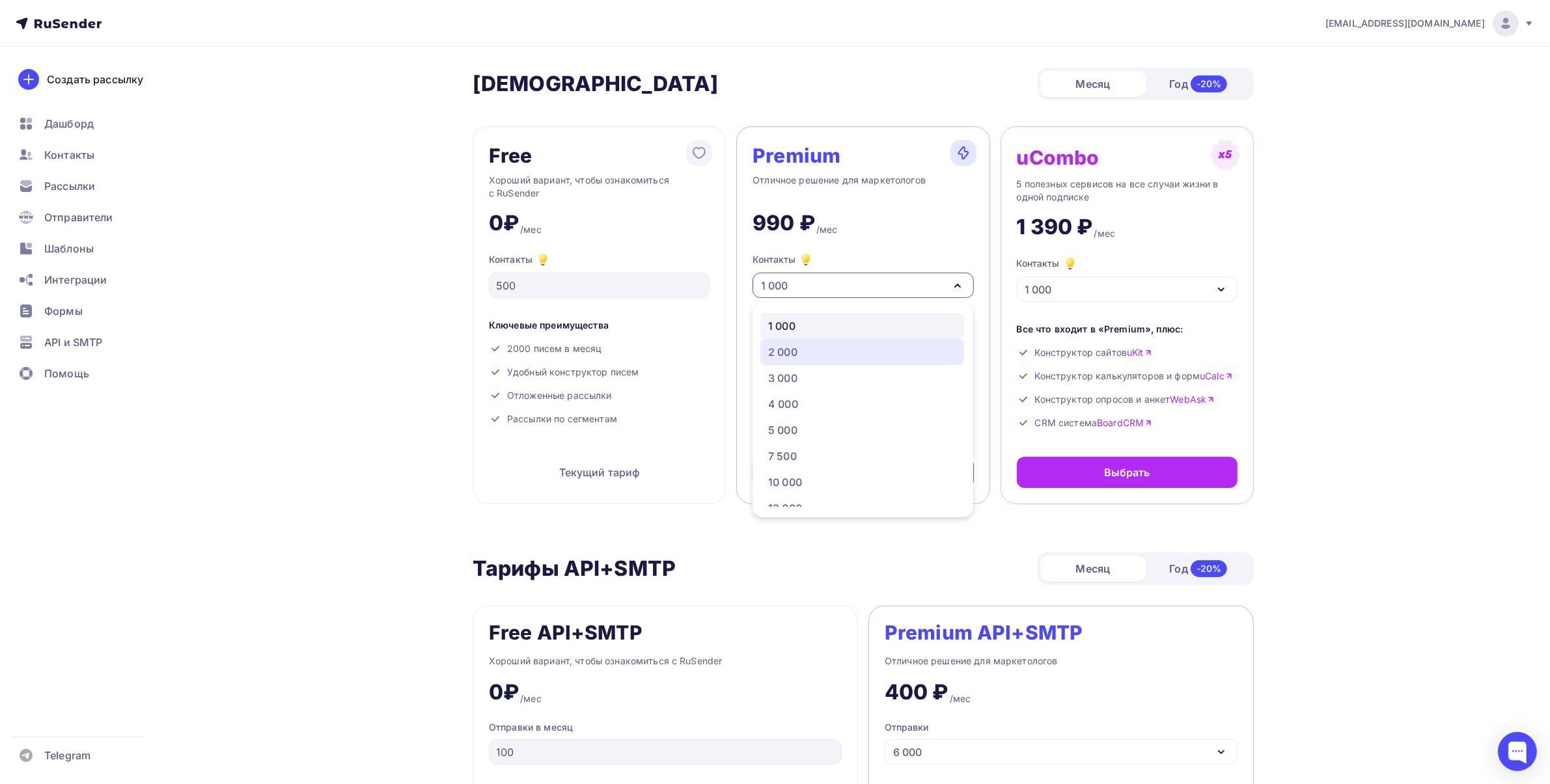
click at [808, 352] on div "2 000" at bounding box center [863, 352] width 188 height 15
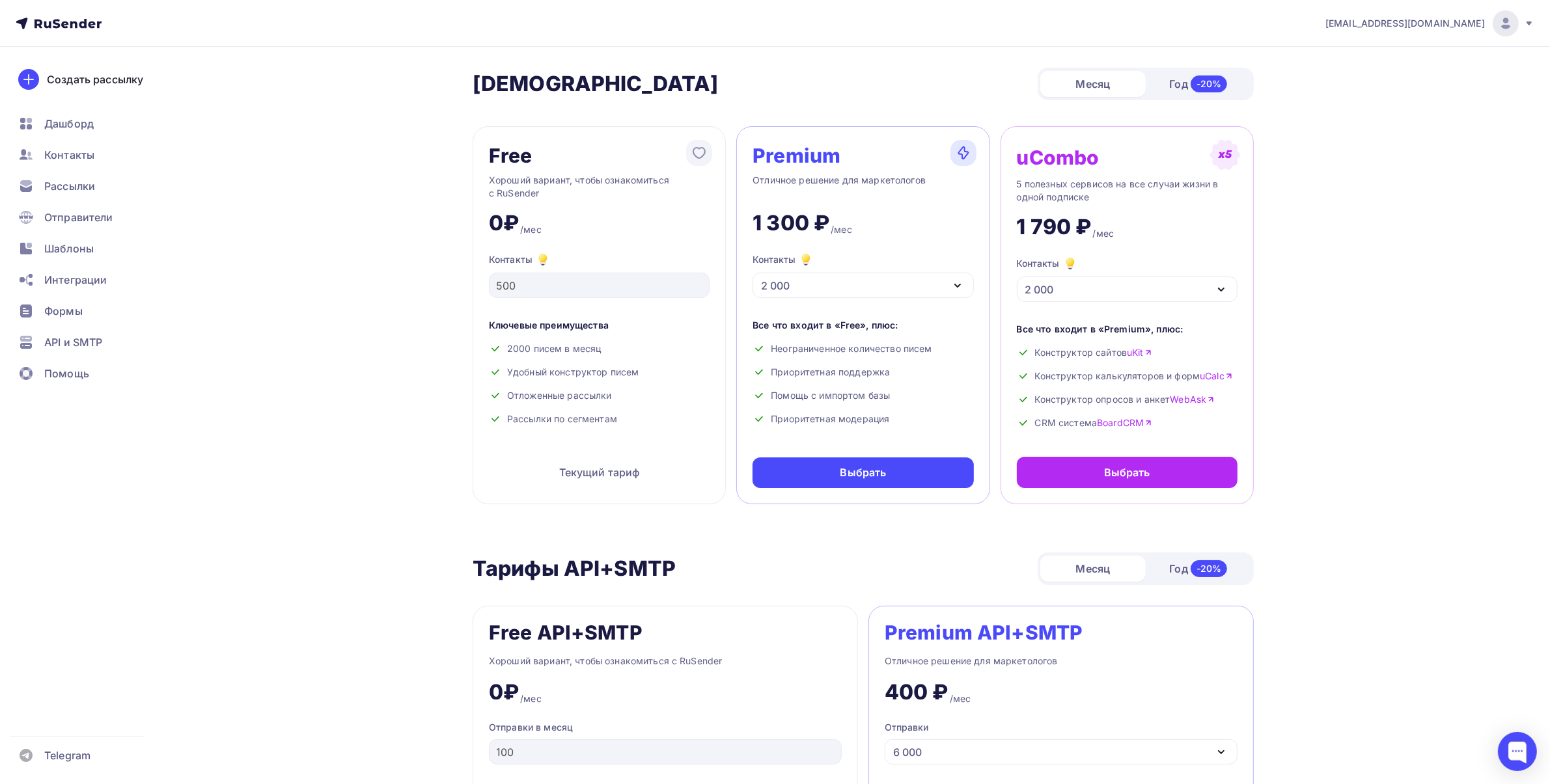
click at [814, 282] on div "2 000" at bounding box center [863, 285] width 220 height 26
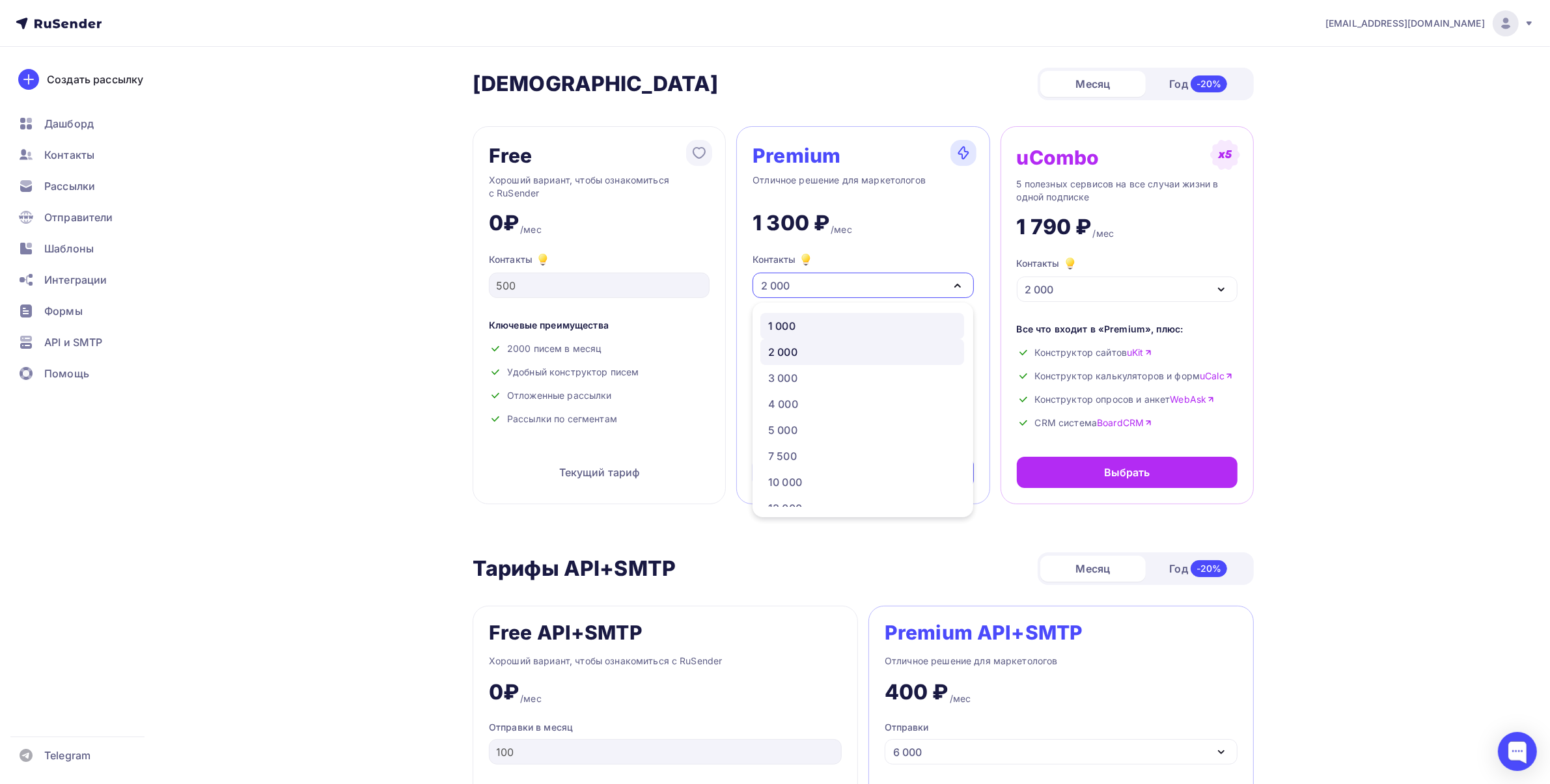
click at [815, 323] on div "1 000" at bounding box center [863, 325] width 188 height 15
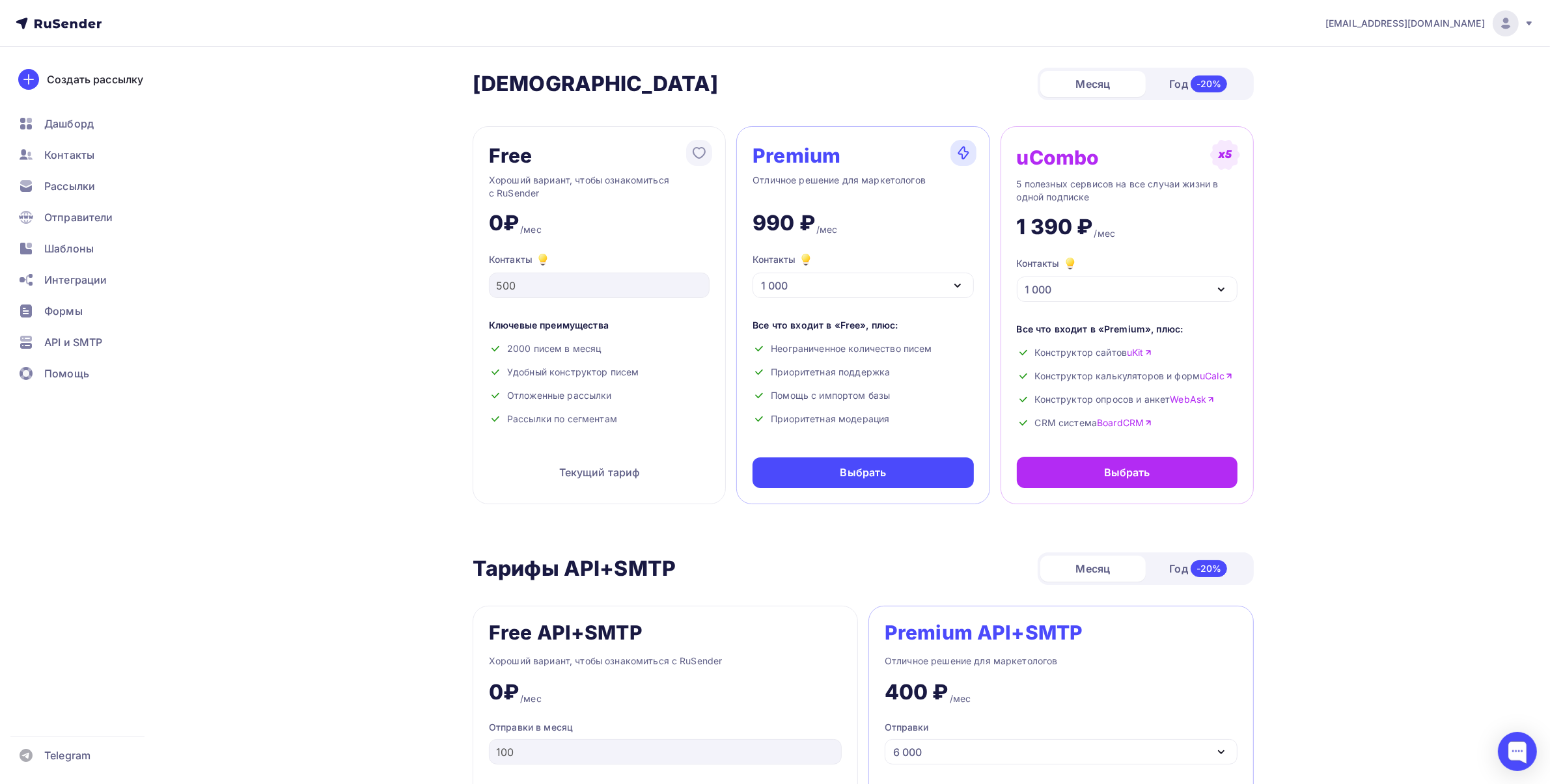
click at [1180, 280] on div "1 000" at bounding box center [1127, 289] width 220 height 26
click at [105, 194] on div "Рассылки" at bounding box center [88, 186] width 155 height 26
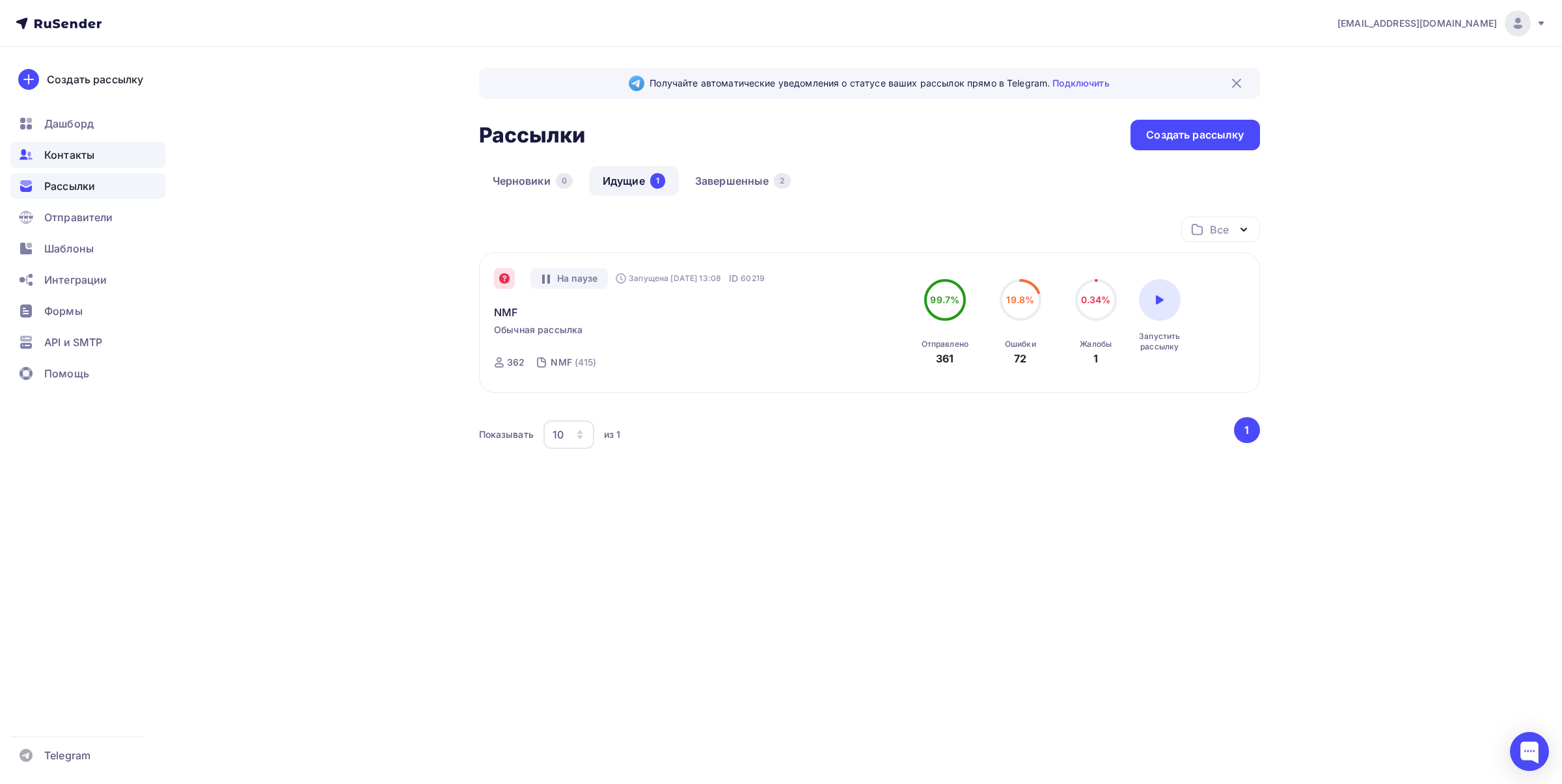
click at [92, 143] on div "Контакты" at bounding box center [88, 155] width 155 height 26
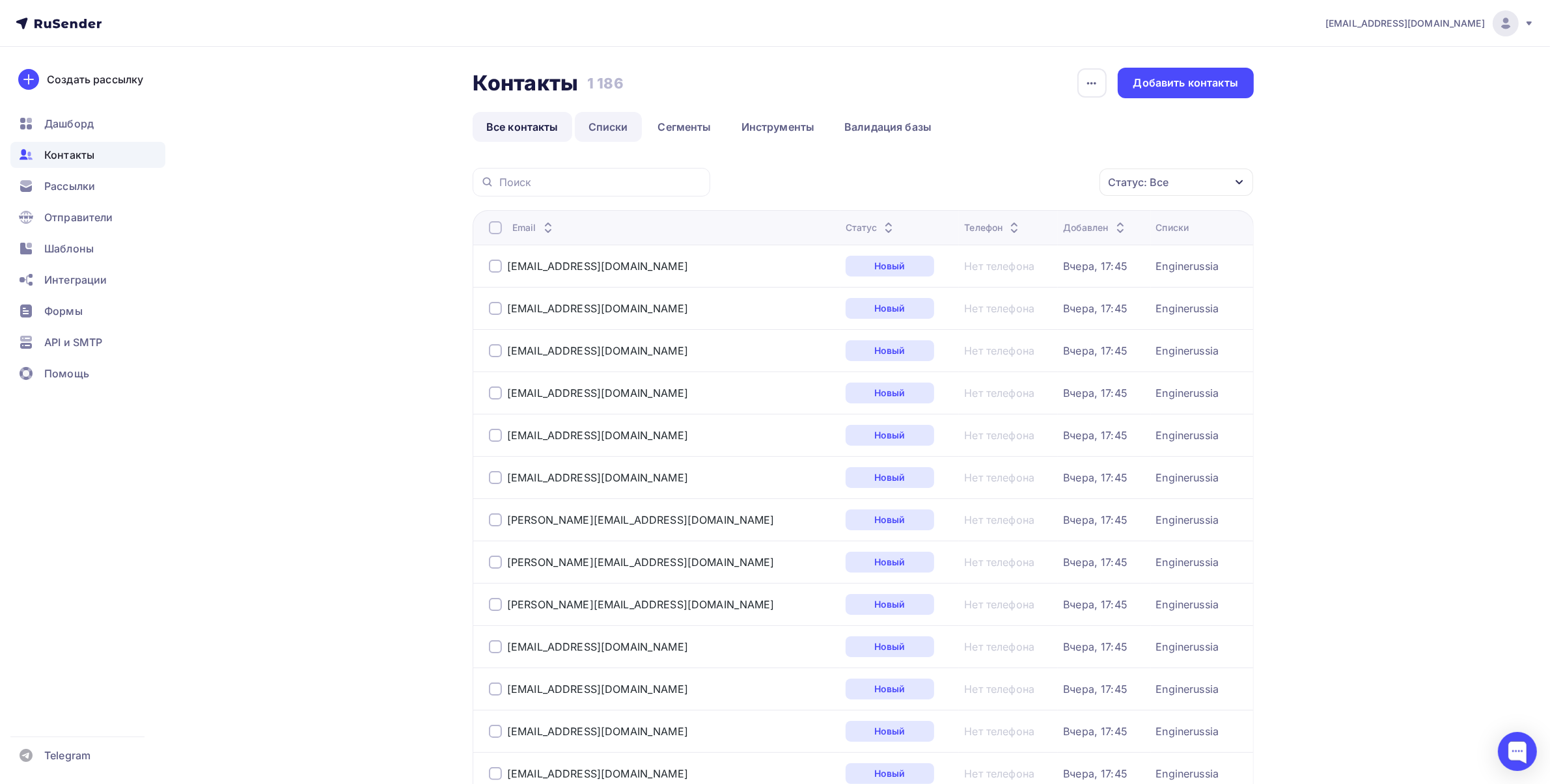
click at [609, 114] on link "Списки" at bounding box center [609, 126] width 67 height 30
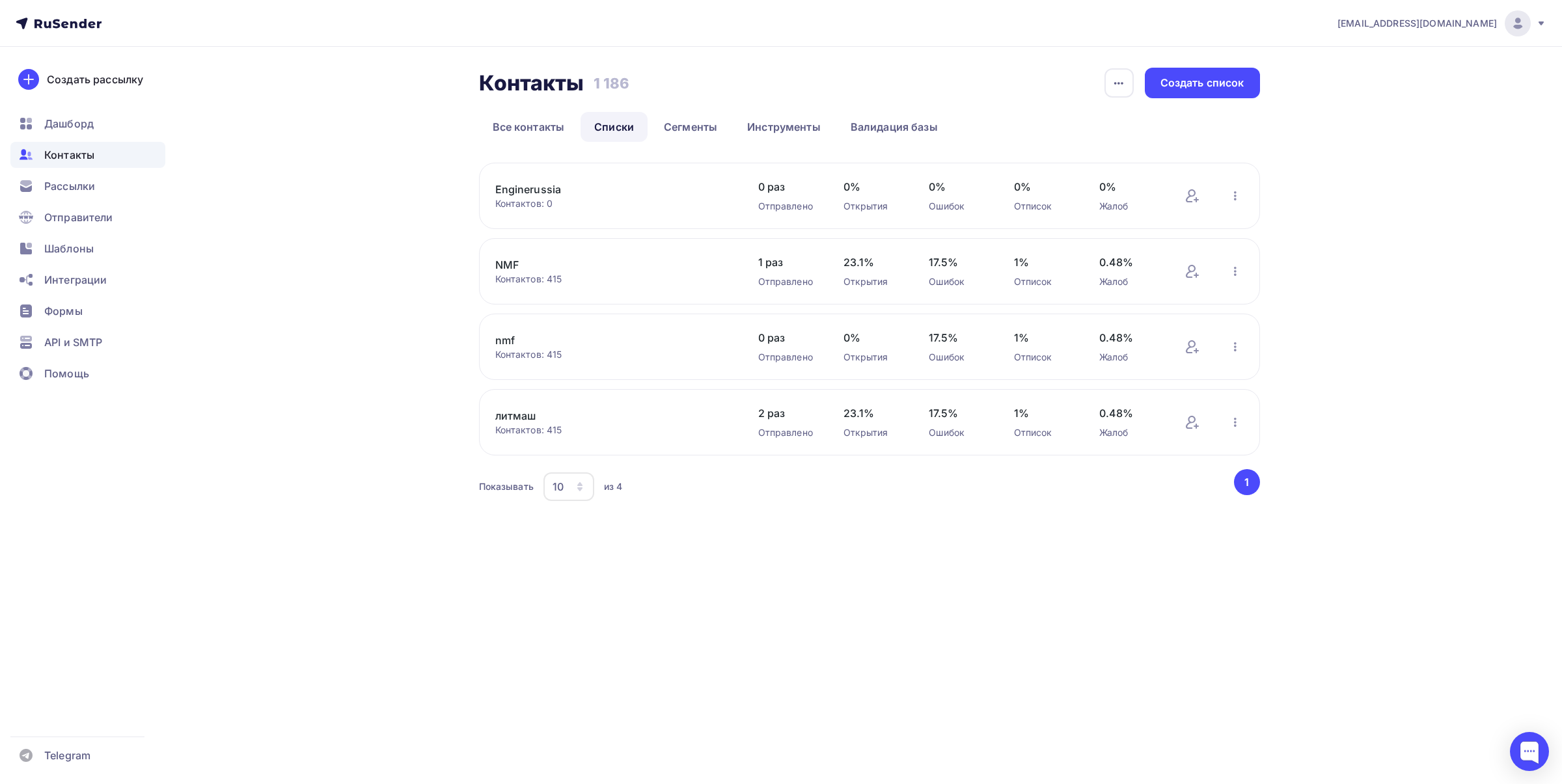
click at [964, 560] on div "komyaginskaya@permanent.ru Аккаунт Тарифы Выйти Создать рассылку Дашборд Контак…" at bounding box center [781, 392] width 1562 height 784
click at [1549, 7] on nav "komyaginskaya@permanent.ru Аккаунт Тарифы Выйти Создать рассылку Дашборд Контак…" at bounding box center [781, 23] width 1562 height 47
click at [1517, 21] on img at bounding box center [1517, 23] width 15 height 15
click at [1381, 72] on link "[DEMOGRAPHIC_DATA]" at bounding box center [1429, 83] width 219 height 26
click at [1502, 21] on div "[EMAIL_ADDRESS][DOMAIN_NAME]" at bounding box center [1442, 23] width 209 height 26
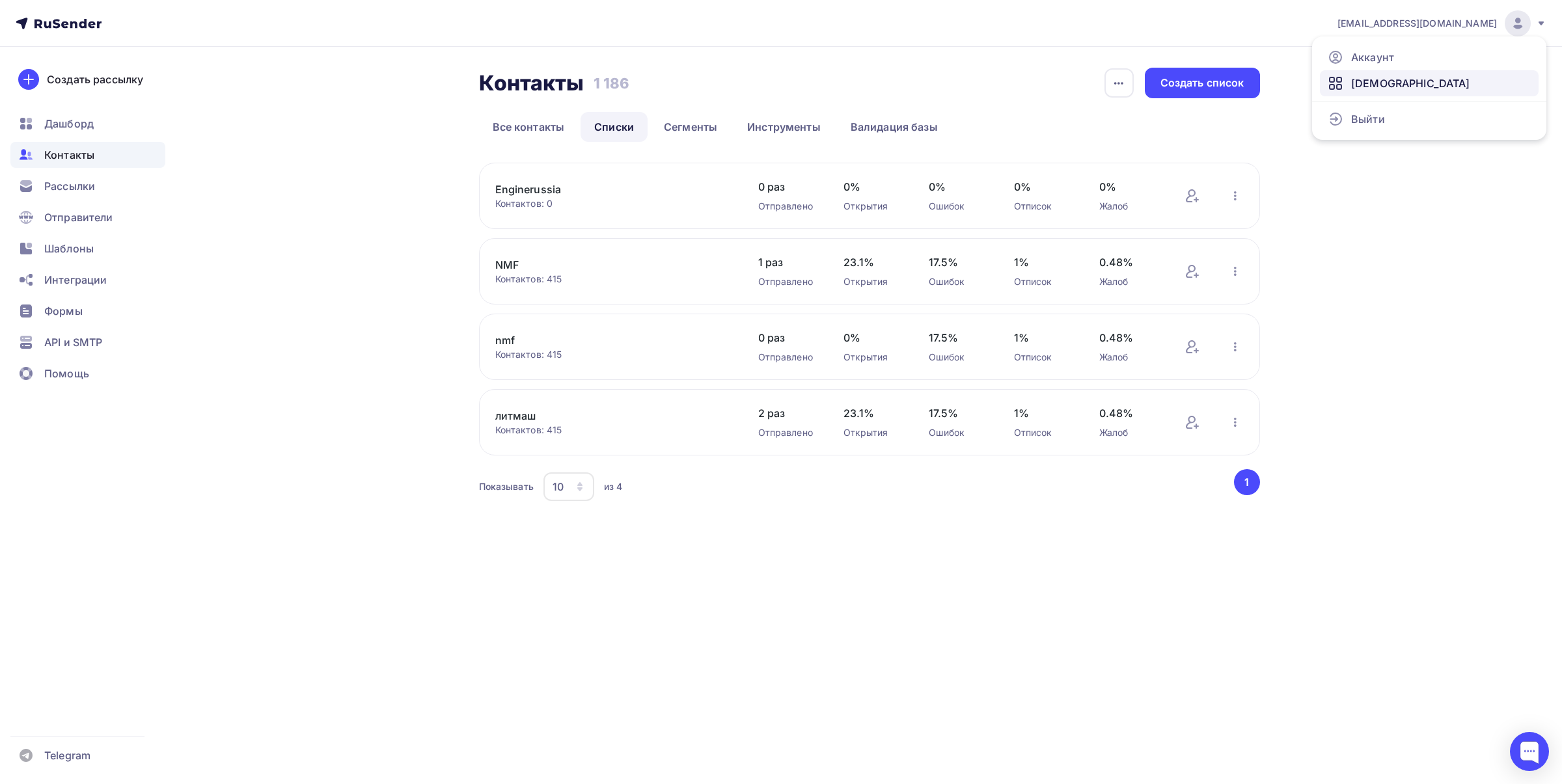
click at [1338, 82] on rect at bounding box center [1339, 79] width 4 height 4
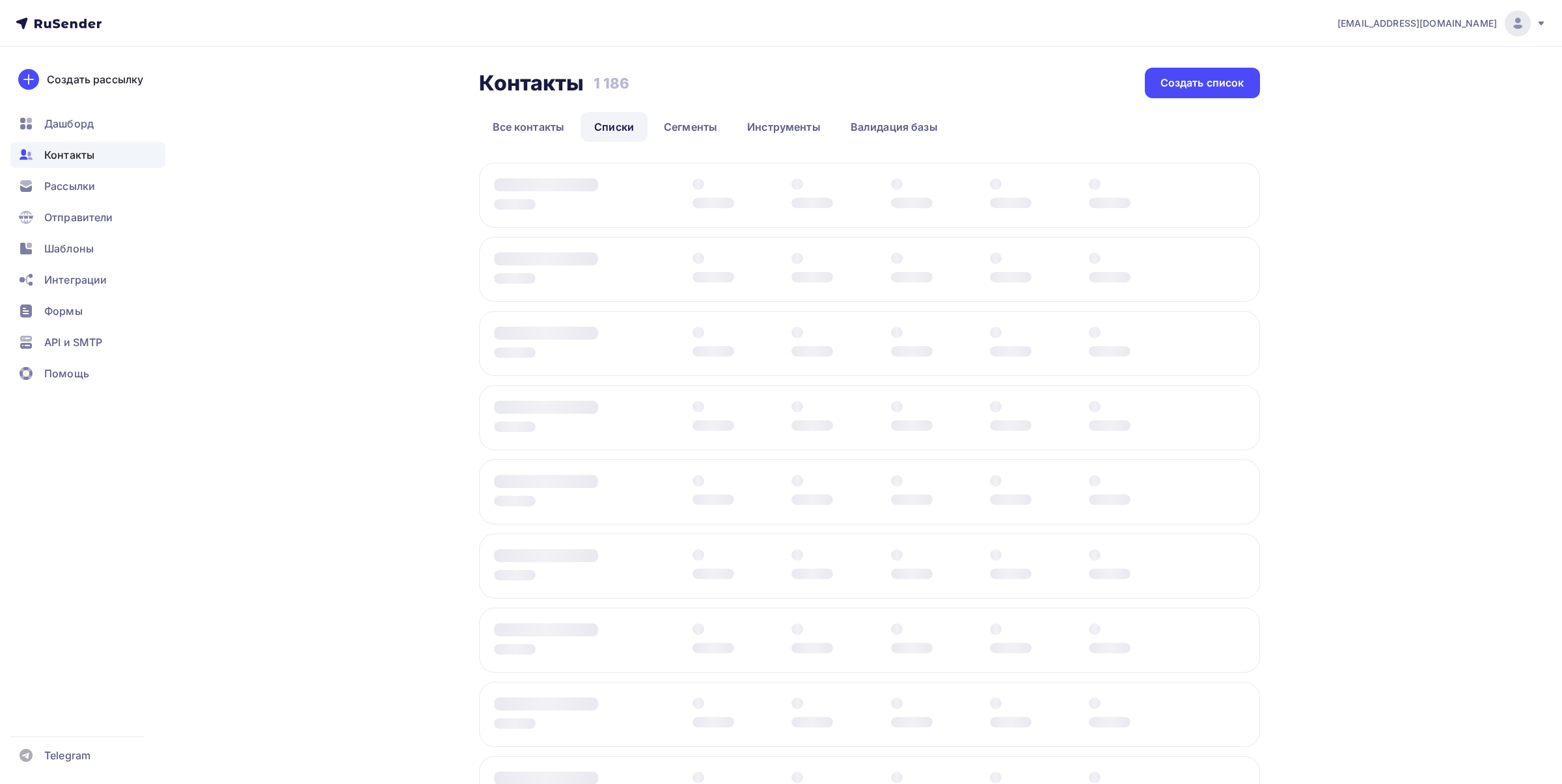
click at [1517, 18] on div at bounding box center [1517, 23] width 26 height 26
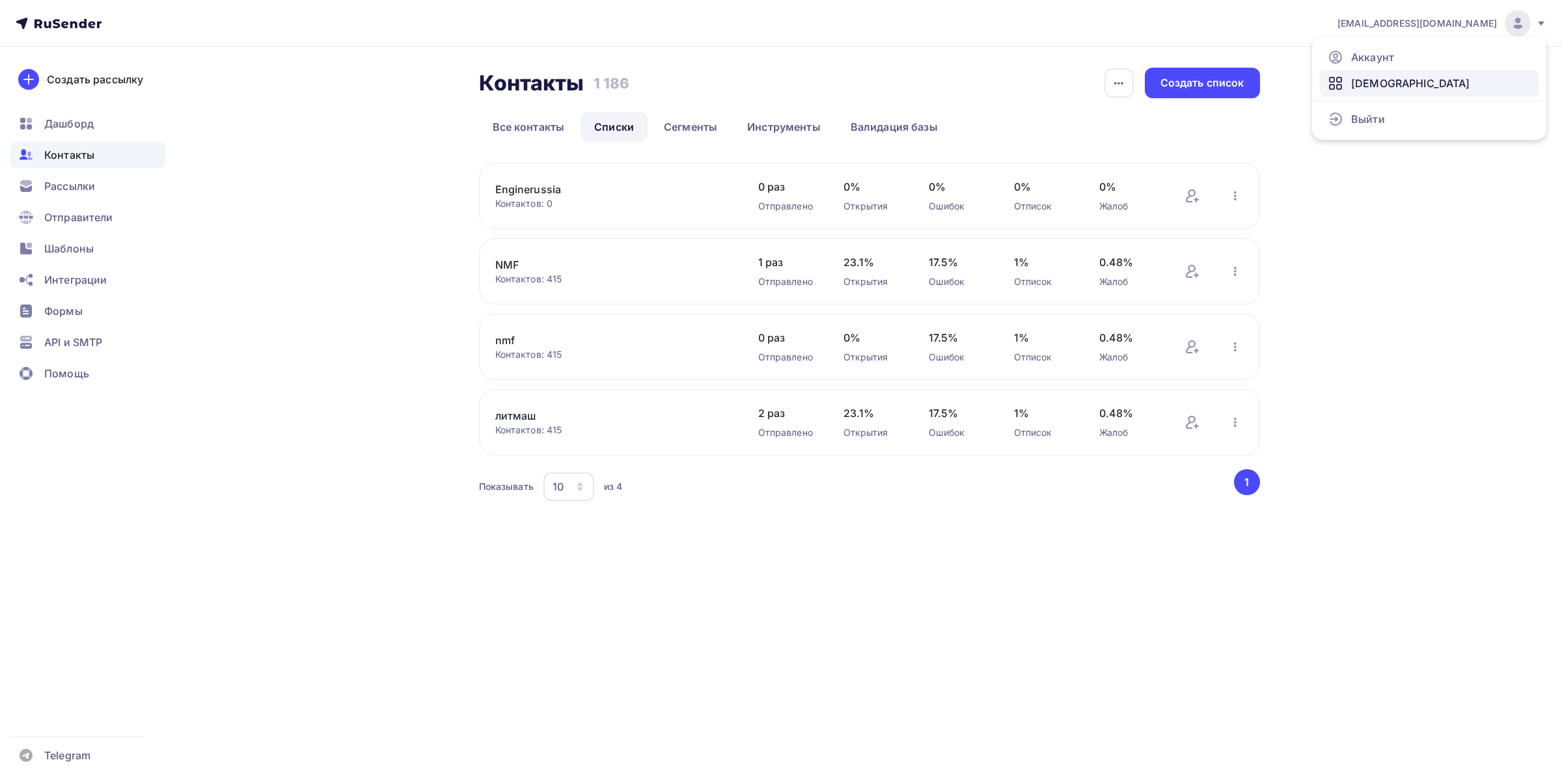
click at [1364, 86] on span "[DEMOGRAPHIC_DATA]" at bounding box center [1410, 82] width 119 height 15
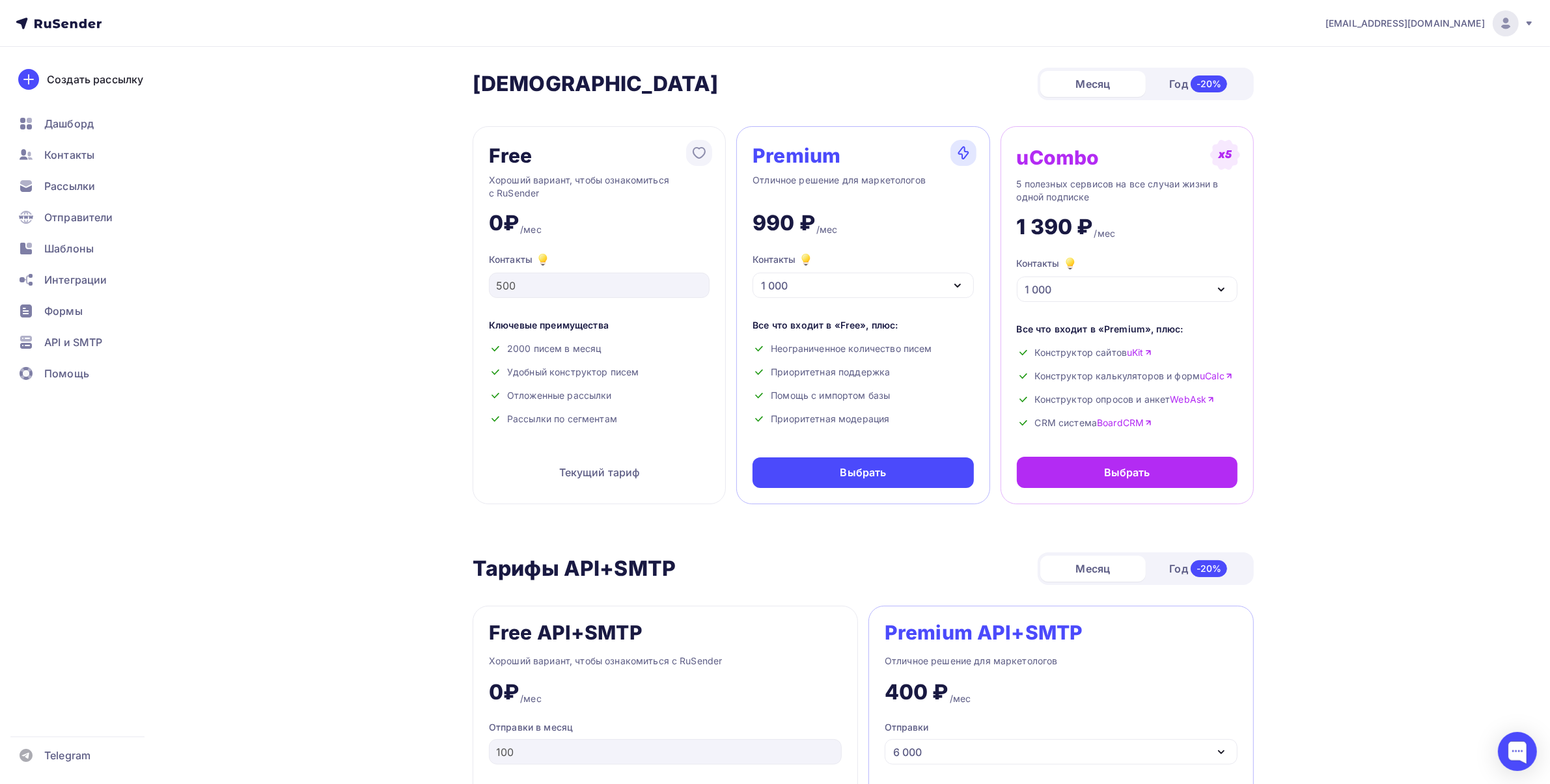
drag, startPoint x: 746, startPoint y: 280, endPoint x: 792, endPoint y: 280, distance: 46.0
click at [792, 280] on div "Premium Отличное решение для маркетологов 990 ₽ /мес Контакты 1 000 1 000 2 000…" at bounding box center [863, 315] width 253 height 378
drag, startPoint x: 952, startPoint y: 286, endPoint x: 937, endPoint y: 294, distance: 17.0
click at [951, 286] on icon "button" at bounding box center [957, 285] width 15 height 15
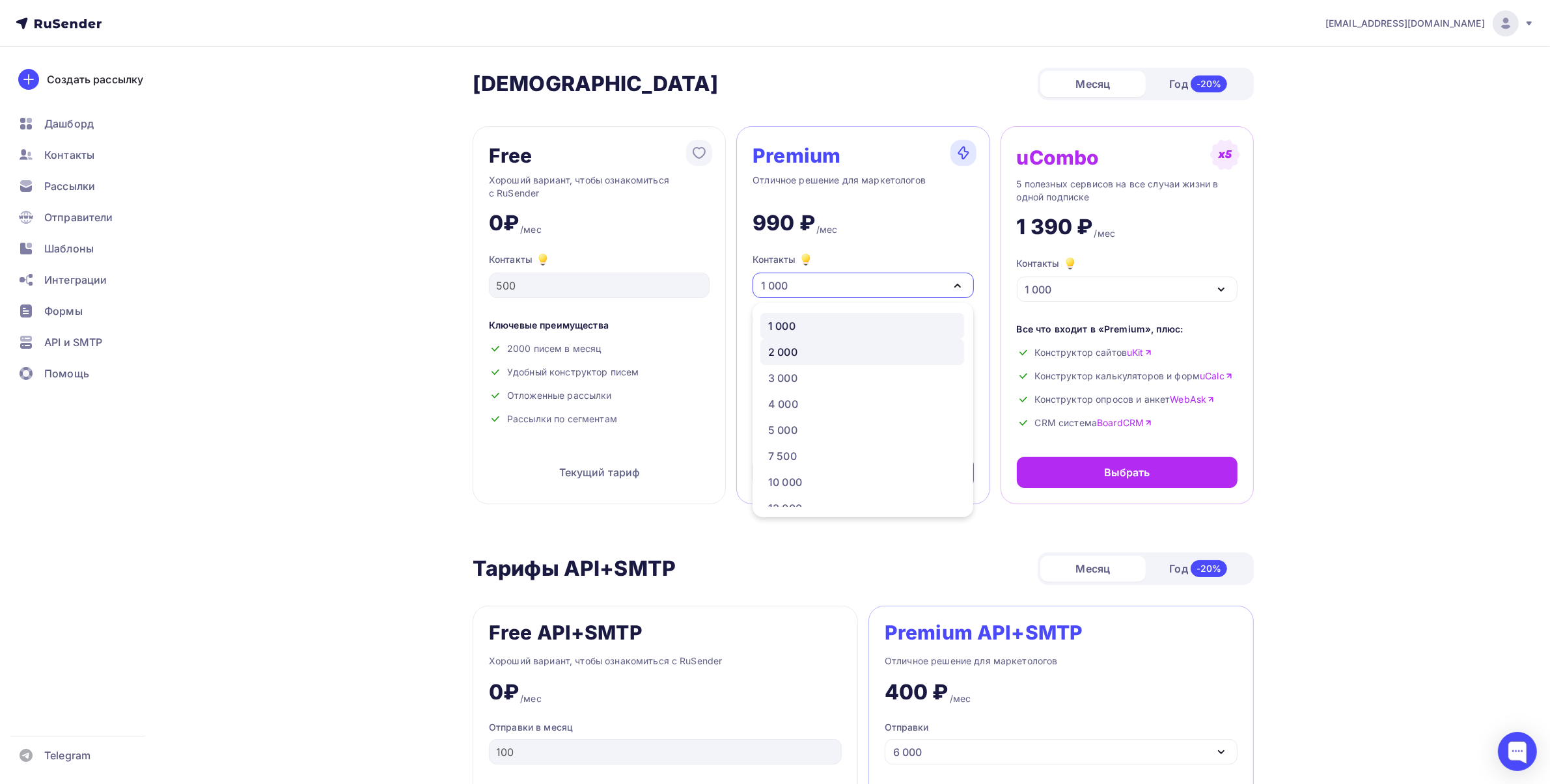
click at [874, 352] on div "2 000" at bounding box center [863, 352] width 188 height 15
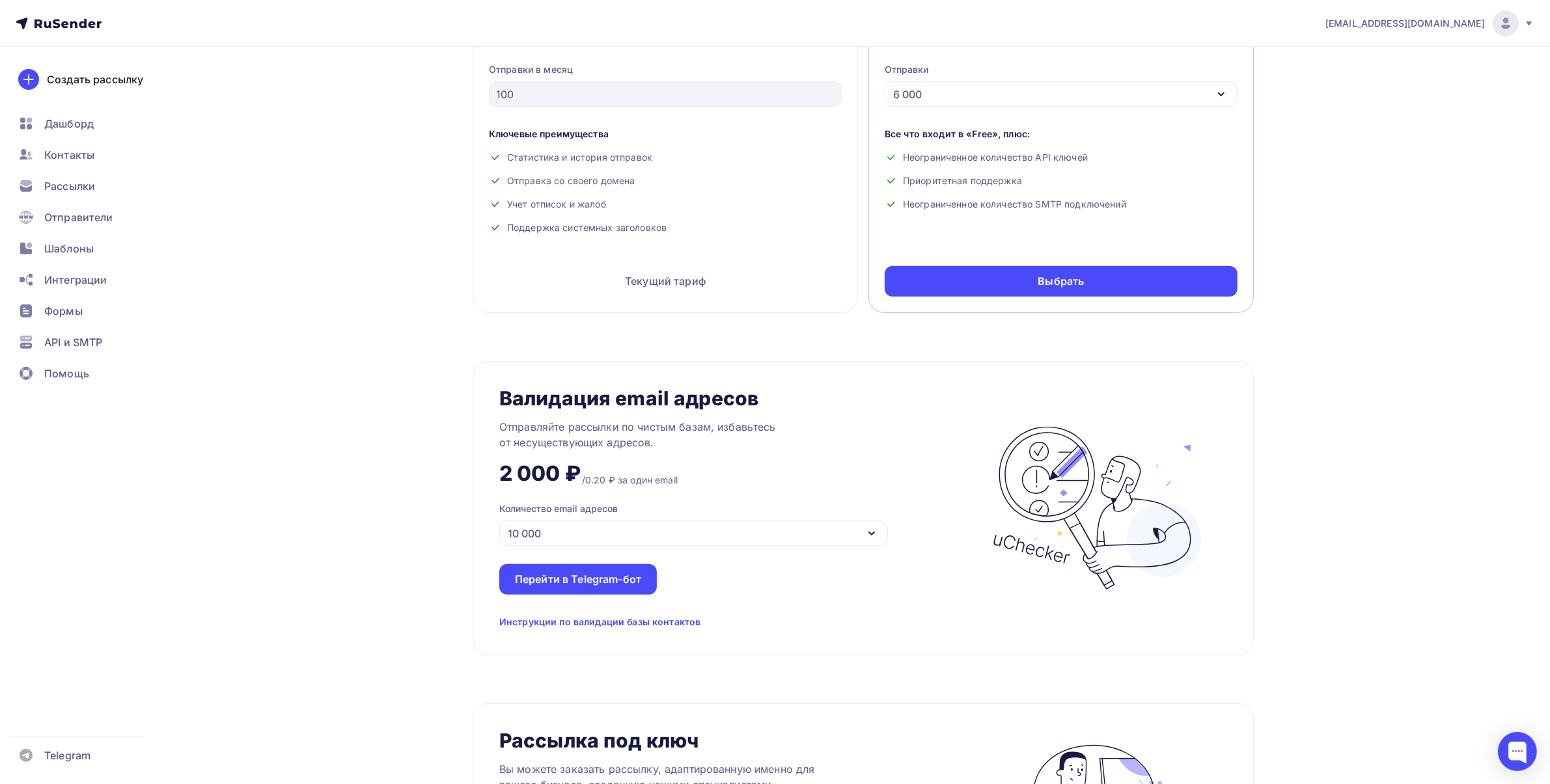
scroll to position [732, 0]
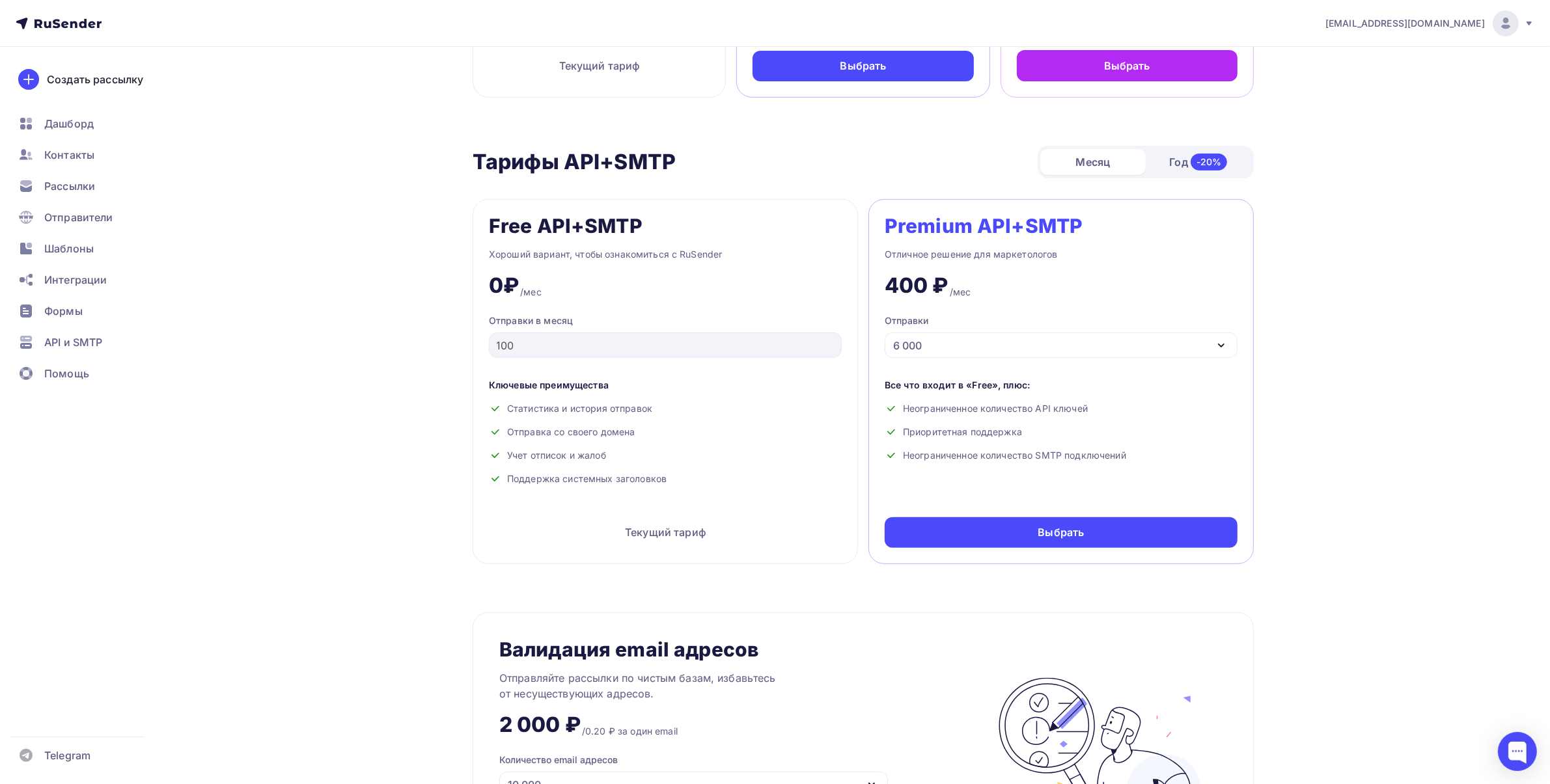
click at [959, 581] on div "Тарифы Тарифы Месяц Год -20% Free Хороший вариант, чтобы ознакомиться с RuSende…" at bounding box center [863, 613] width 781 height 1905
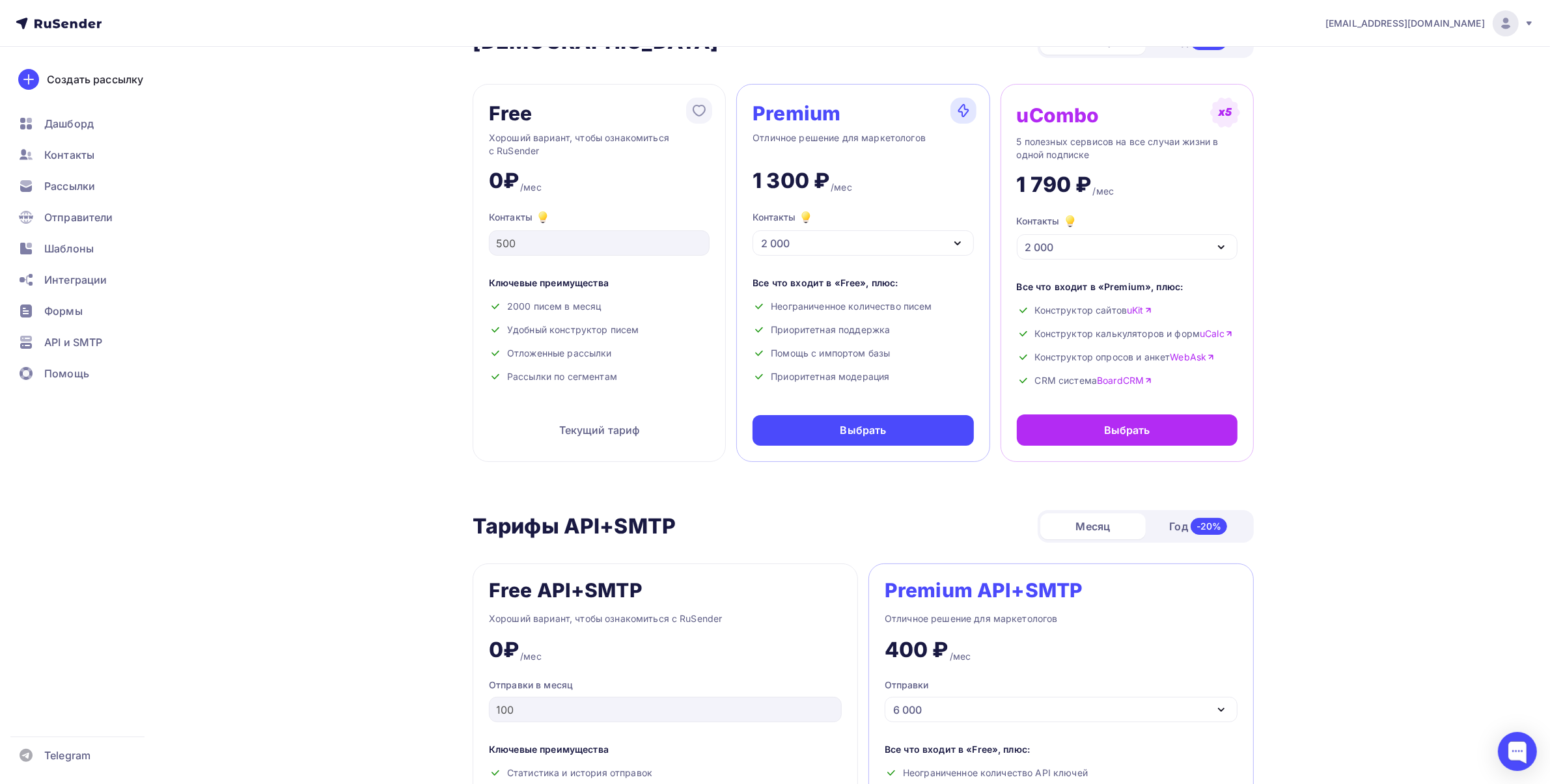
scroll to position [0, 0]
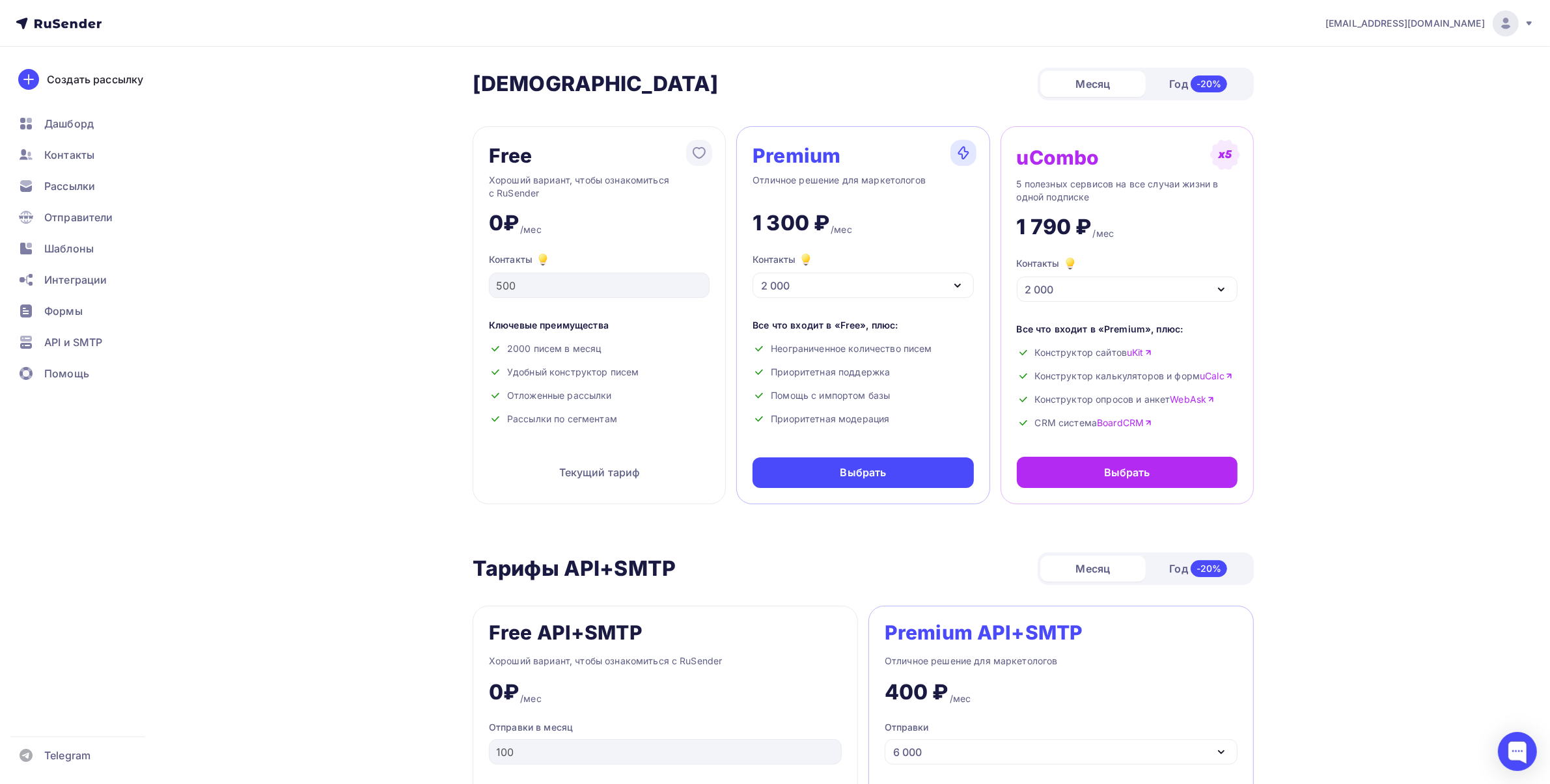
click at [929, 284] on div "2 000" at bounding box center [863, 285] width 220 height 26
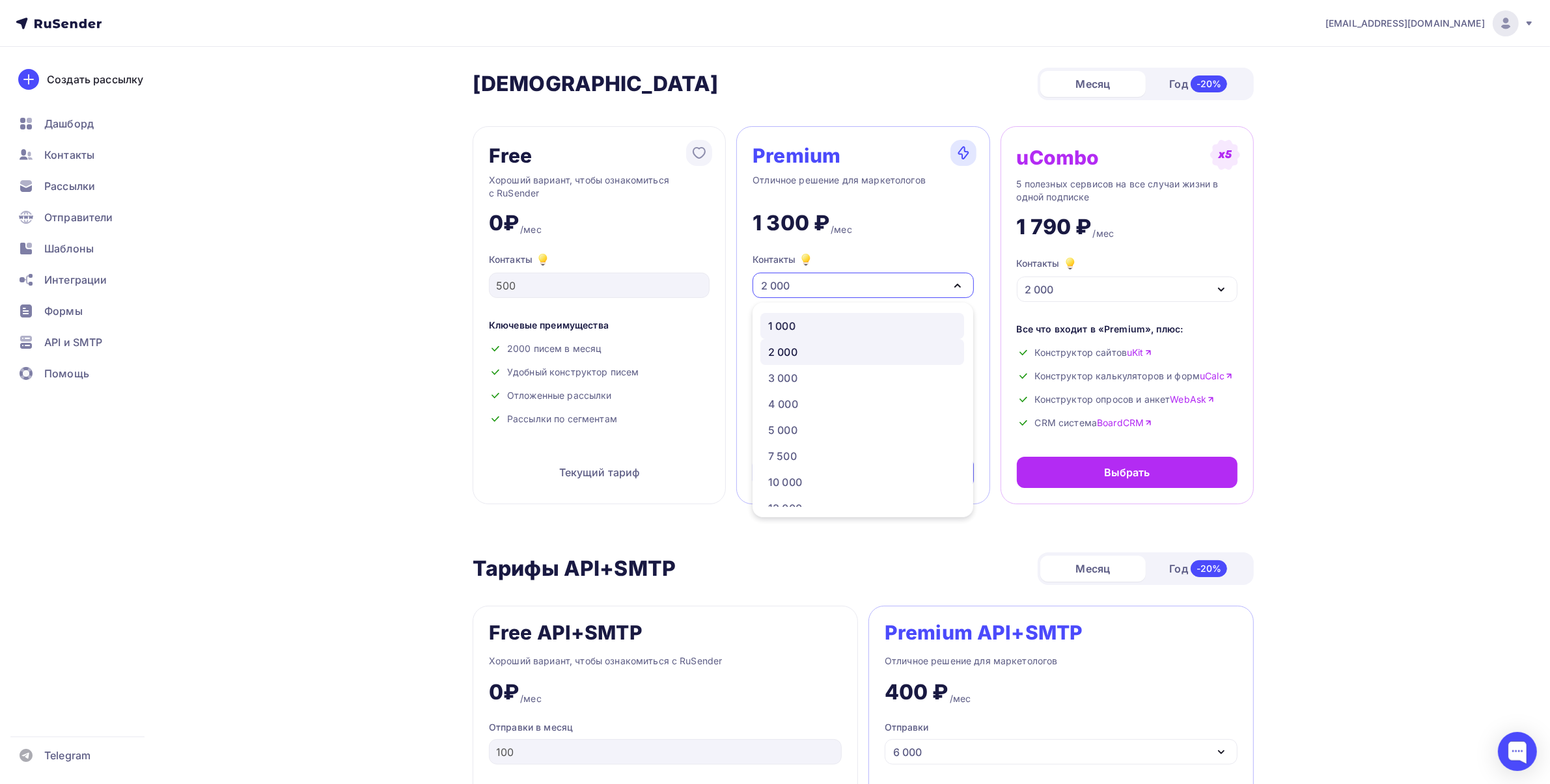
click at [811, 330] on div "1 000" at bounding box center [863, 325] width 188 height 15
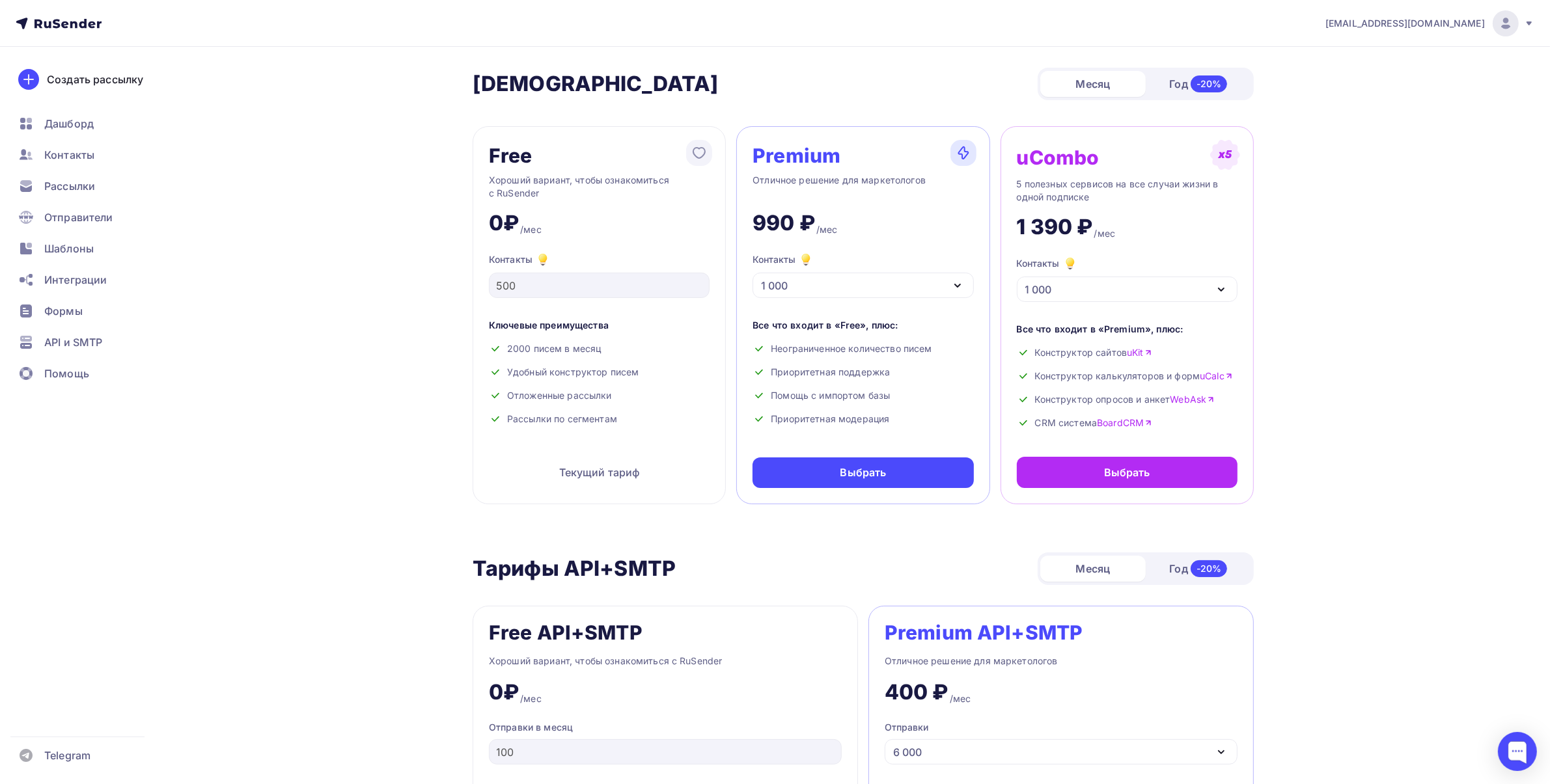
drag, startPoint x: 1287, startPoint y: 271, endPoint x: 1275, endPoint y: 271, distance: 12.0
click at [825, 282] on div "1 000" at bounding box center [863, 285] width 220 height 26
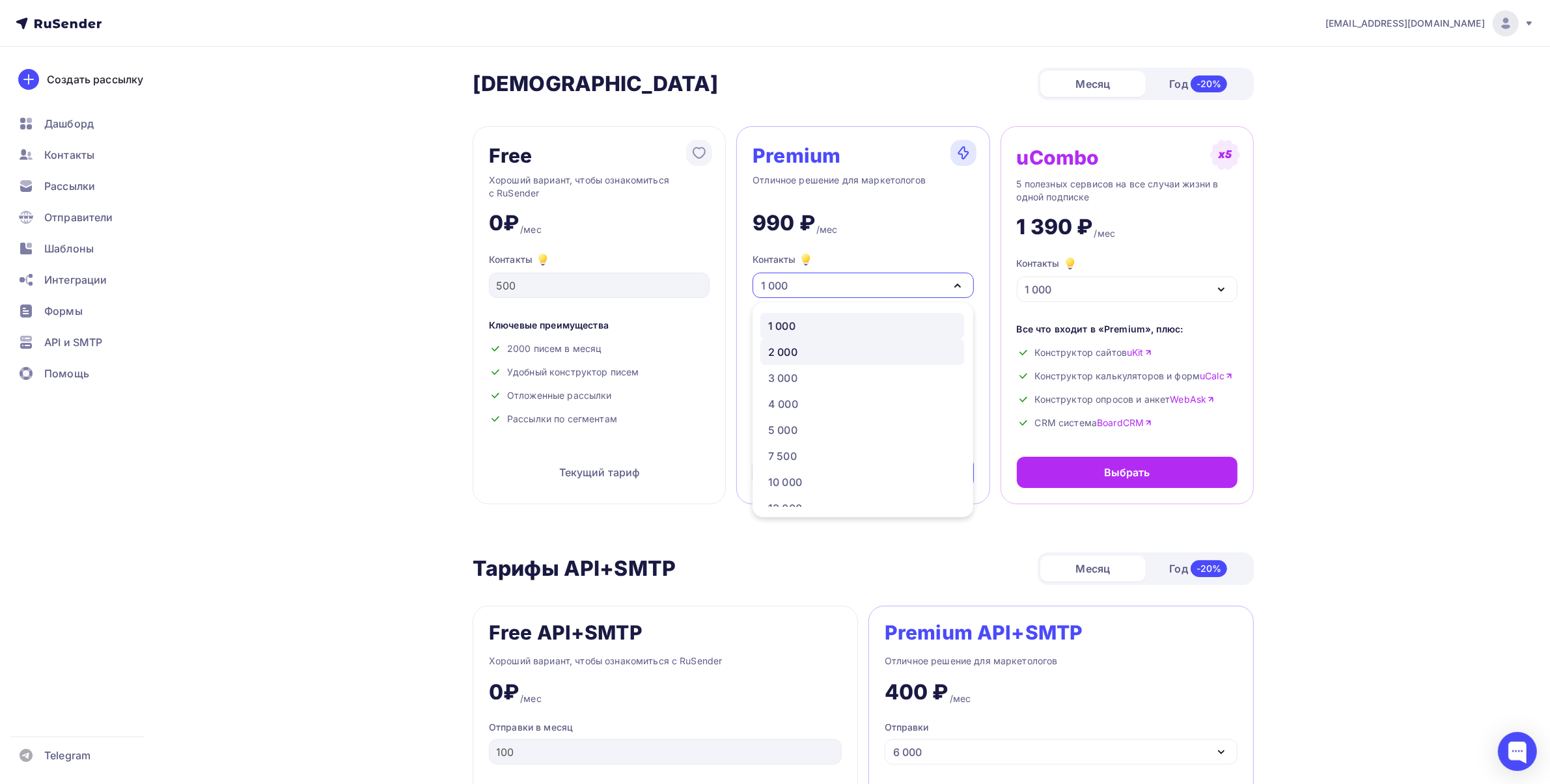
click at [817, 352] on div "2 000" at bounding box center [863, 352] width 188 height 15
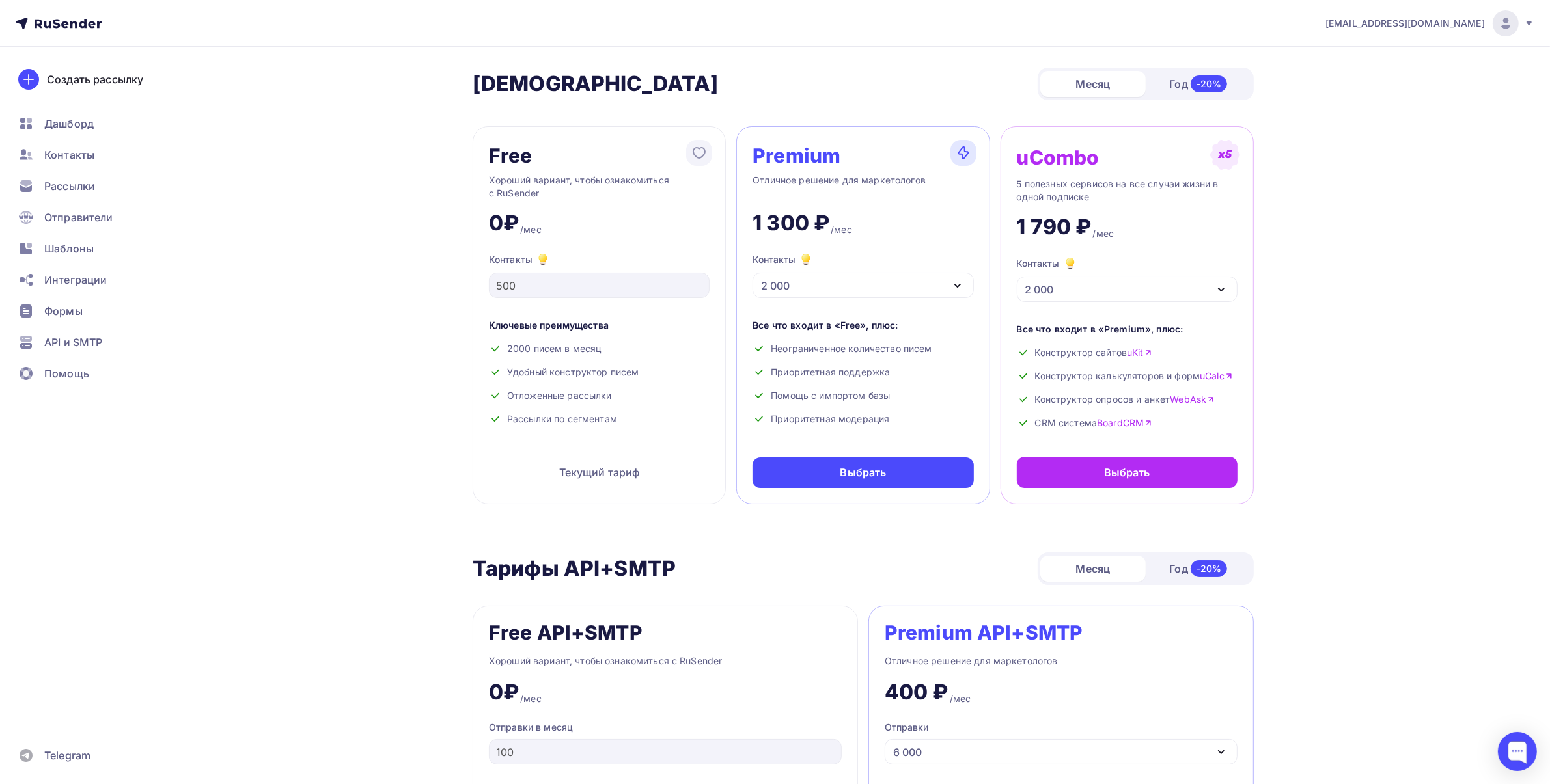
click at [1065, 280] on div "2 000" at bounding box center [1127, 289] width 220 height 26
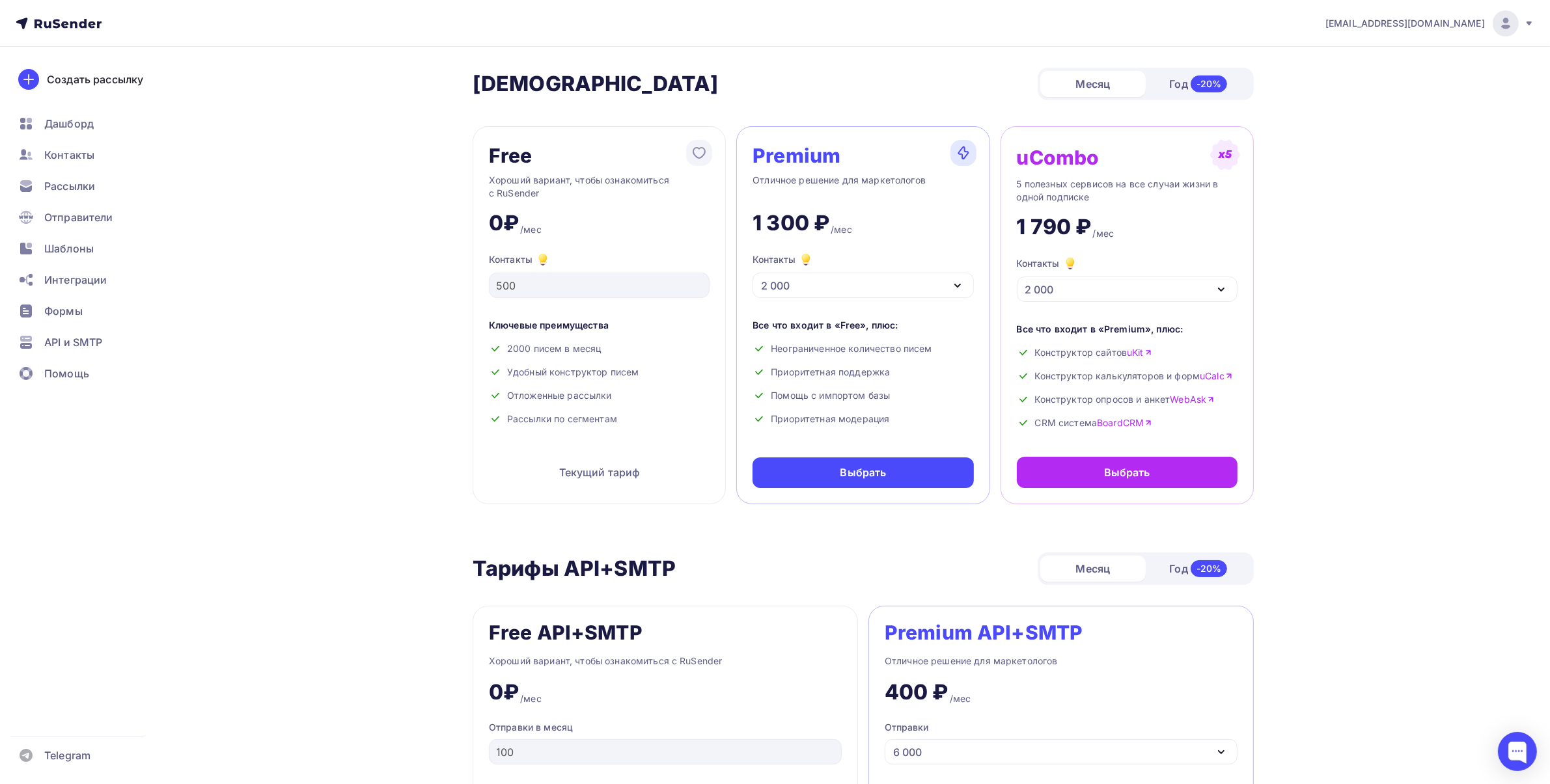
click at [1183, 86] on div "Год -20%" at bounding box center [1198, 83] width 106 height 27
click at [1098, 85] on div "Месяц" at bounding box center [1092, 84] width 106 height 26
